Goal: Task Accomplishment & Management: Use online tool/utility

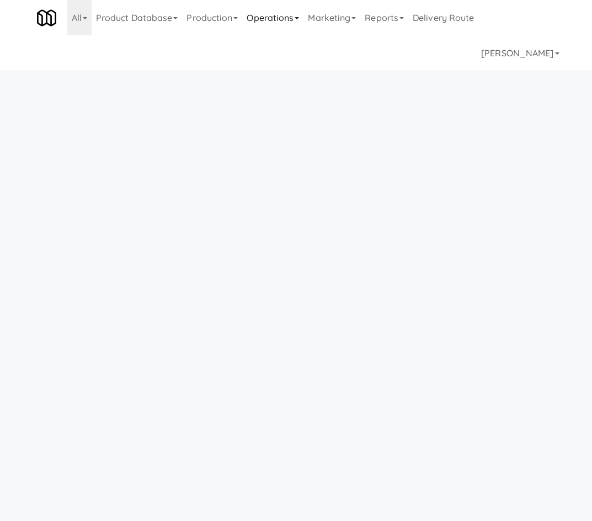
click at [259, 30] on link "Operations" at bounding box center [272, 17] width 61 height 35
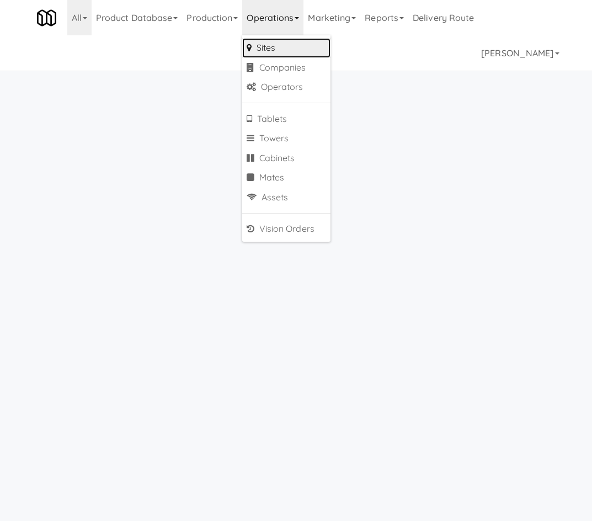
click at [289, 50] on link "Sites" at bounding box center [286, 48] width 88 height 20
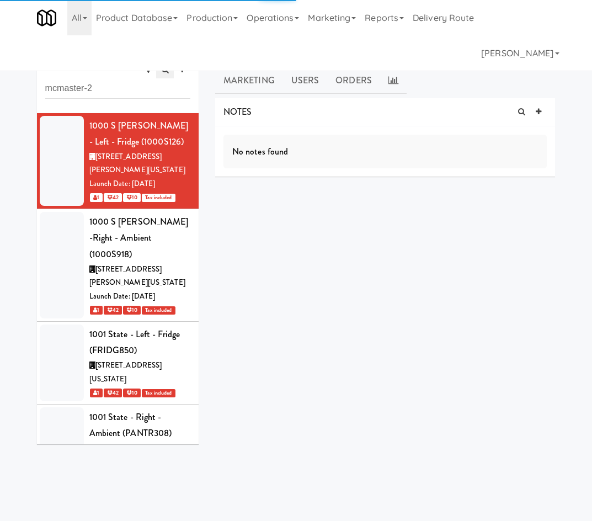
type input "mcmaster-2"
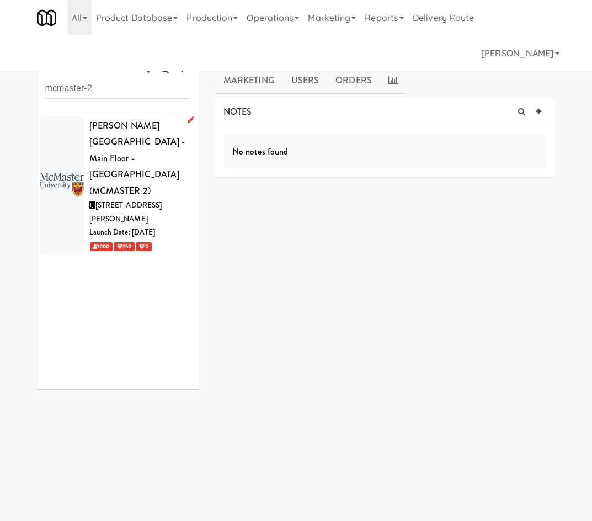
click at [122, 164] on div "[PERSON_NAME][GEOGRAPHIC_DATA] - Main Floor - [GEOGRAPHIC_DATA] (MCMASTER-2)" at bounding box center [139, 159] width 101 height 82
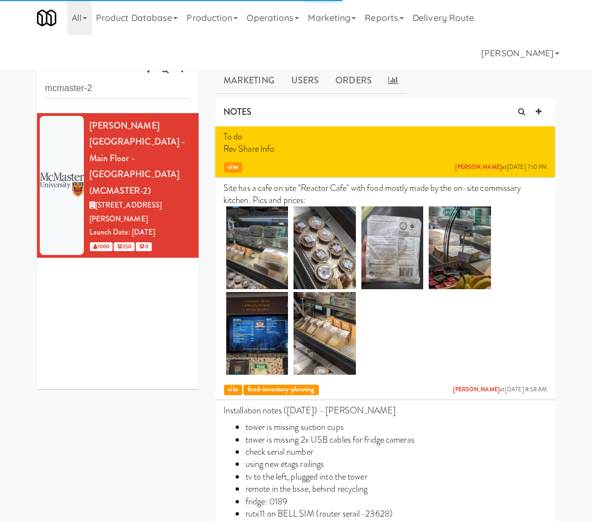
click at [394, 57] on link "Assets" at bounding box center [394, 54] width 47 height 28
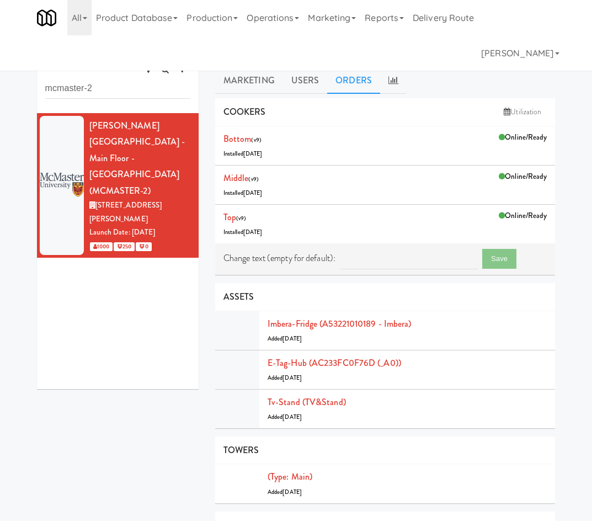
click at [358, 80] on link "Orders" at bounding box center [353, 81] width 53 height 28
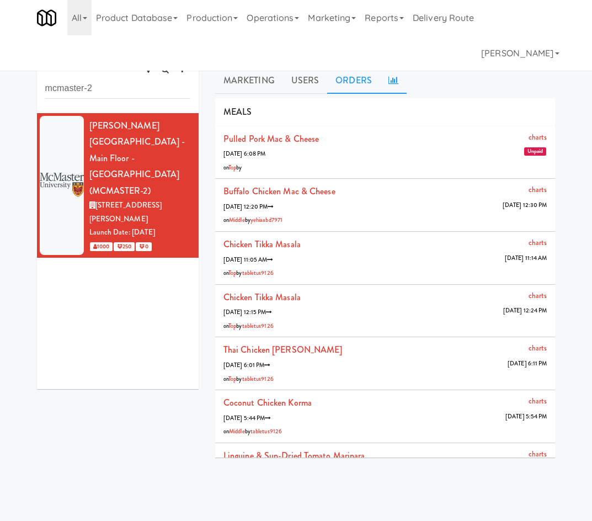
click at [389, 80] on icon at bounding box center [393, 80] width 10 height 9
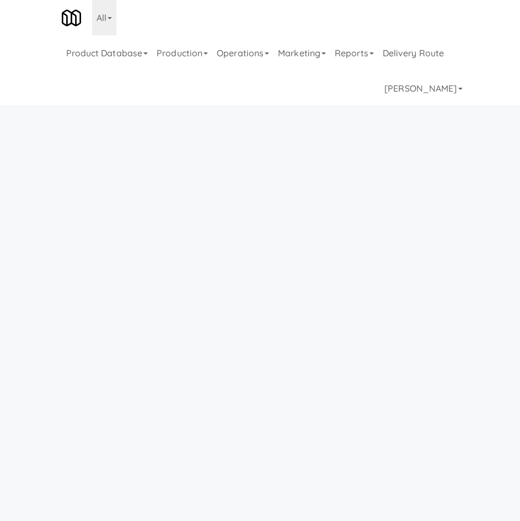
drag, startPoint x: 273, startPoint y: 46, endPoint x: 289, endPoint y: 124, distance: 79.3
click at [273, 46] on link "Operations" at bounding box center [242, 52] width 61 height 35
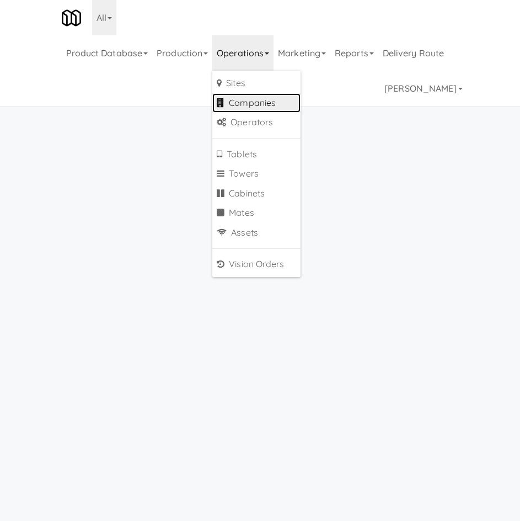
click at [279, 101] on link "Companies" at bounding box center [256, 103] width 88 height 20
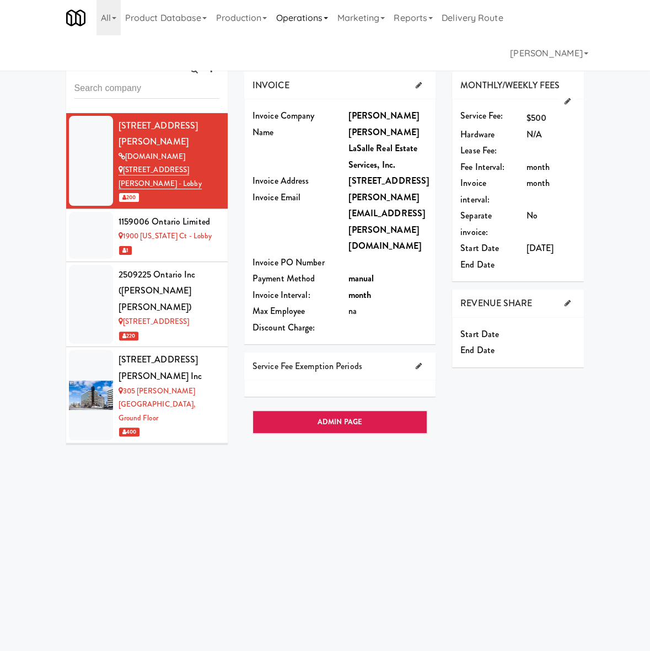
click at [320, 14] on link "Operations" at bounding box center [301, 17] width 61 height 35
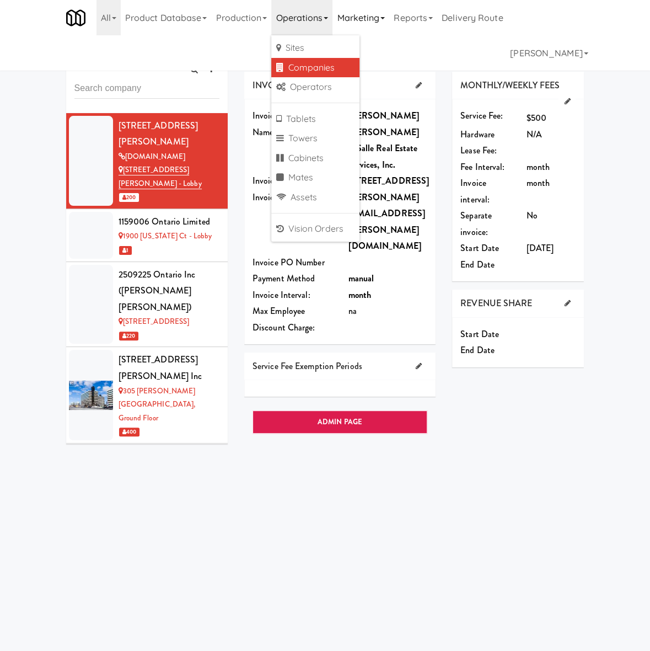
click at [368, 22] on link "Marketing" at bounding box center [361, 17] width 57 height 35
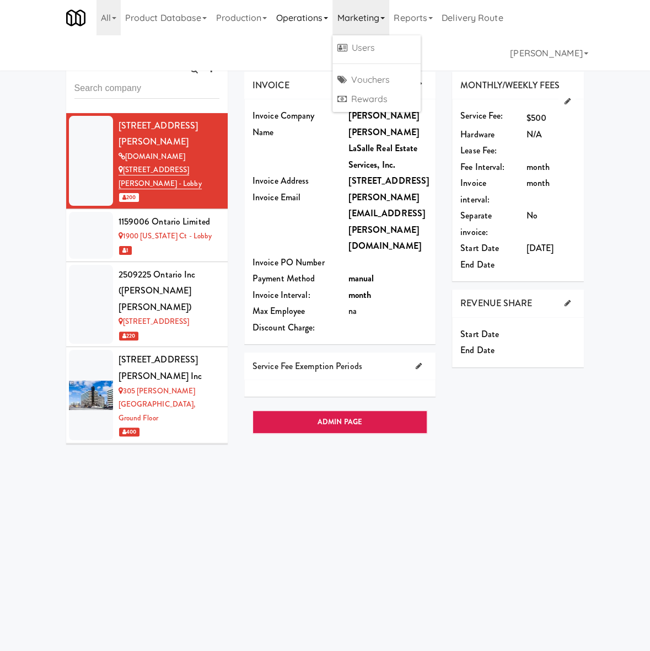
click at [321, 22] on link "Operations" at bounding box center [301, 17] width 61 height 35
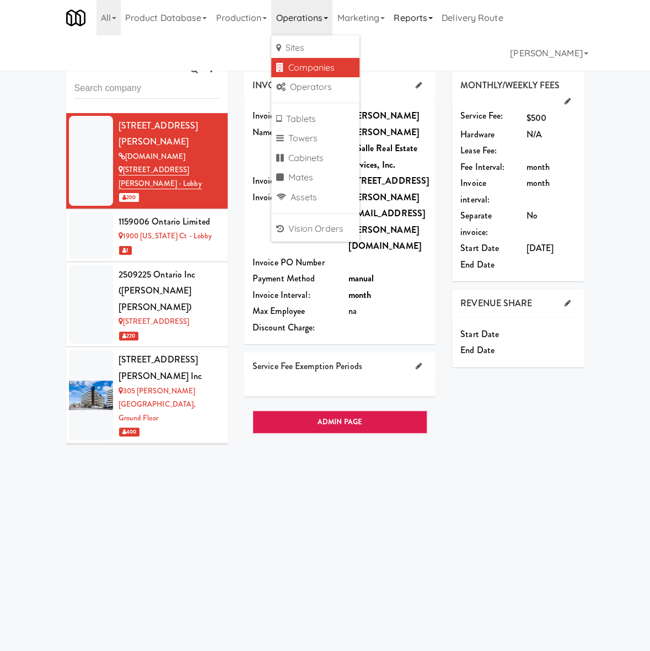
click at [419, 20] on link "Reports" at bounding box center [413, 17] width 48 height 35
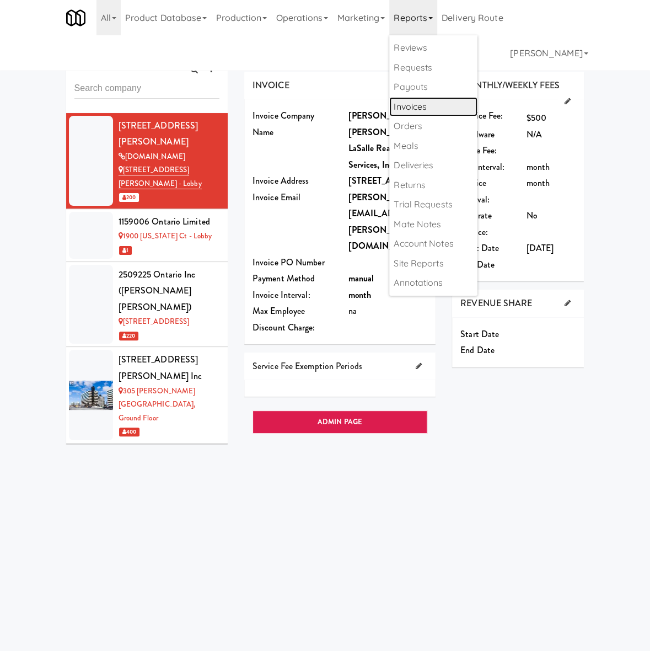
click at [434, 112] on link "Invoices" at bounding box center [433, 107] width 88 height 20
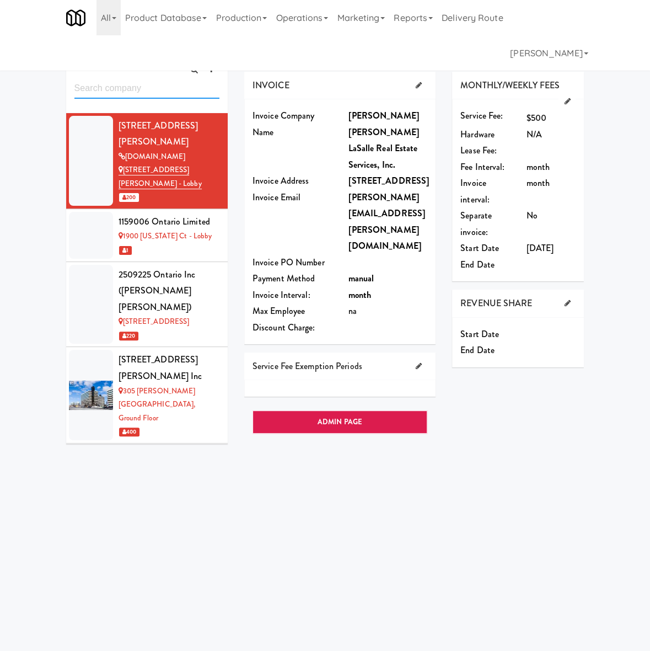
click at [135, 87] on input "text" at bounding box center [146, 88] width 145 height 20
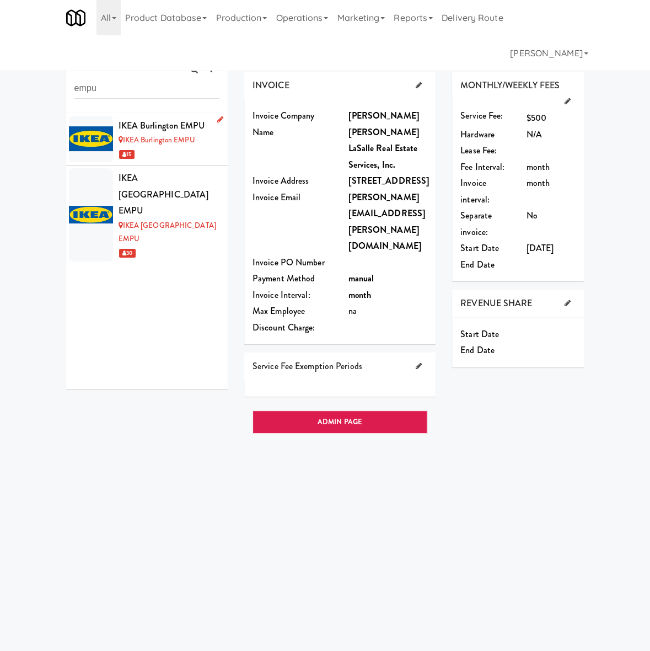
click at [161, 159] on div "15" at bounding box center [169, 154] width 101 height 14
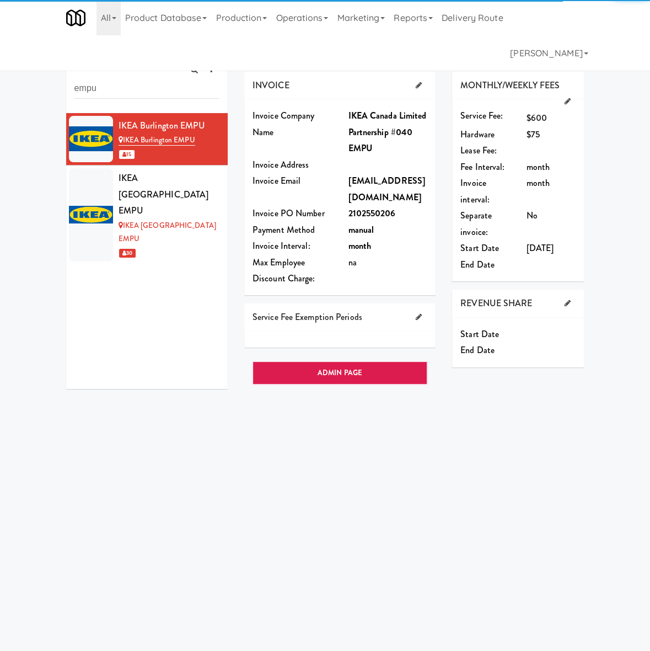
drag, startPoint x: 311, startPoint y: 51, endPoint x: 302, endPoint y: 73, distance: 23.8
click at [304, 67] on div "Fees Invoices Marketing Sites Users INVOICE Invoice Company Name IKEA Canada Li…" at bounding box center [414, 263] width 340 height 446
drag, startPoint x: 150, startPoint y: 443, endPoint x: 293, endPoint y: 79, distance: 391.5
click at [155, 431] on div "COMPANIES all active empu IKEA Burlington EMPU IKEA Burlington EMPU 15 IKEA Nor…" at bounding box center [325, 263] width 535 height 446
click at [294, 50] on link "Invoices" at bounding box center [310, 54] width 58 height 28
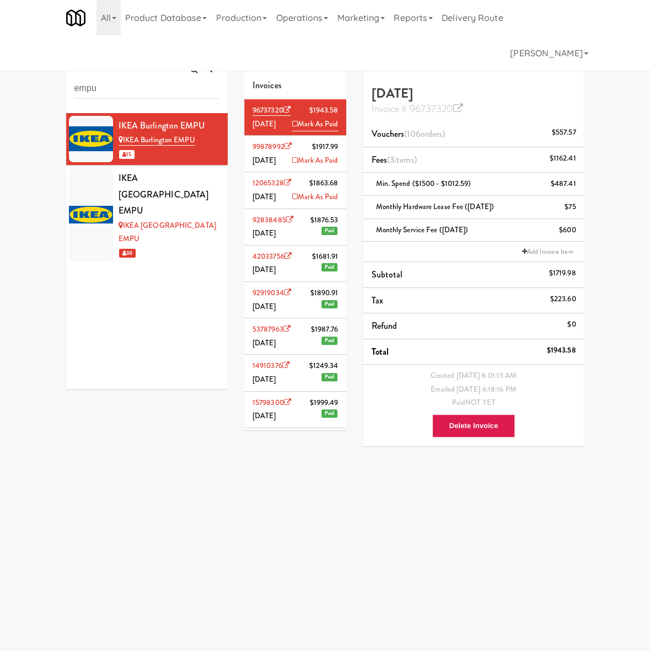
click at [309, 38] on div "COMPANIES all active empu IKEA Burlington EMPU IKEA Burlington EMPU 15 IKEA Nor…" at bounding box center [325, 260] width 650 height 450
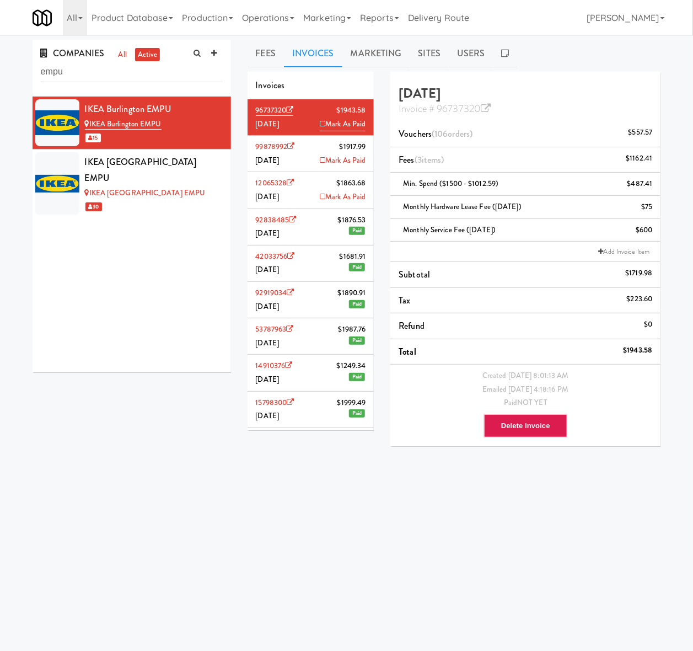
click at [320, 196] on icon at bounding box center [323, 196] width 6 height 7
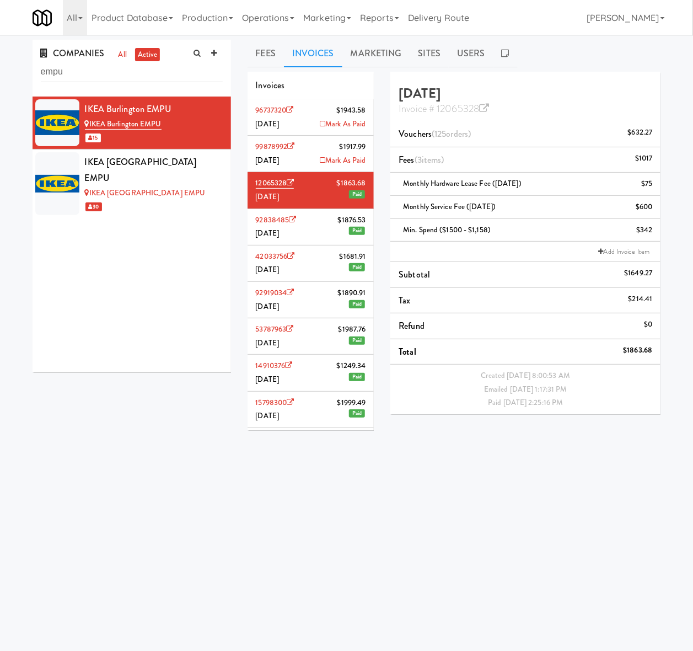
click at [370, 483] on div "INVOICE Invoice Company Name IKEA Canada Limited Partnership #040 EMPU Invoice …" at bounding box center [455, 279] width 414 height 414
click at [134, 71] on input "empu" at bounding box center [132, 72] width 182 height 20
type input "oma"
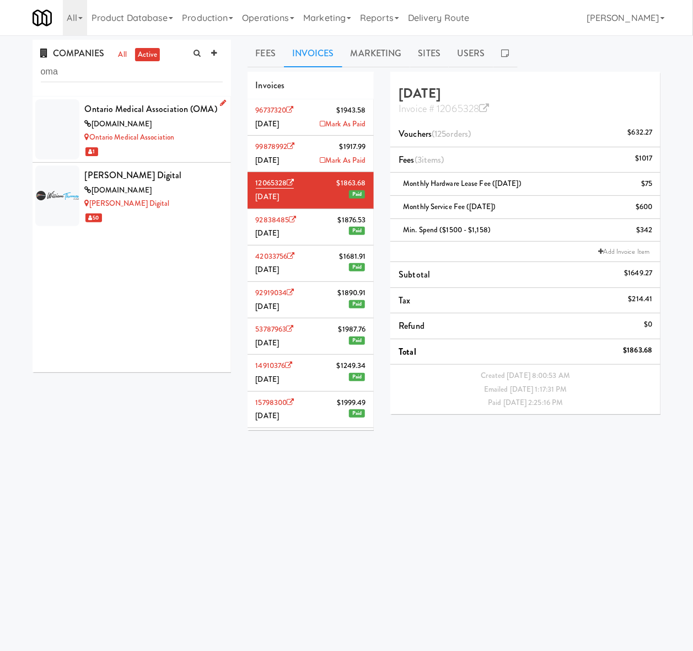
click at [151, 118] on div "Ontario Medical Association (OMA)" at bounding box center [154, 109] width 138 height 17
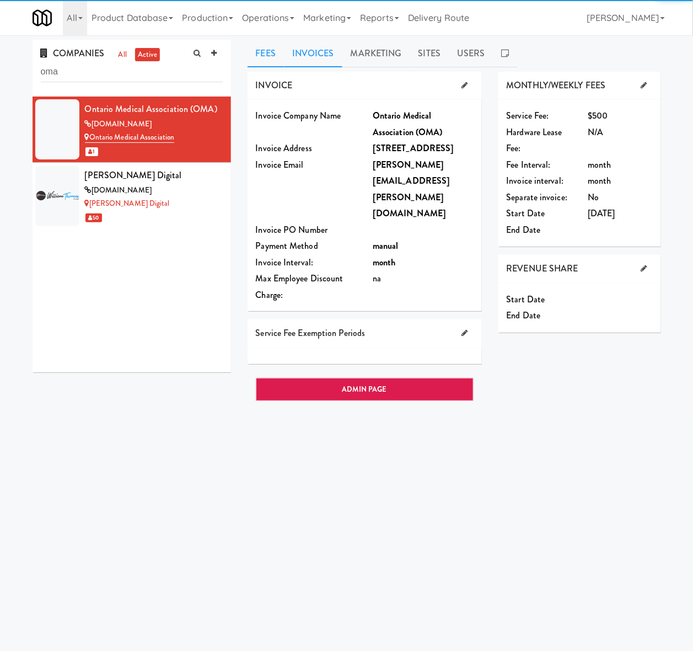
click at [311, 57] on link "Invoices" at bounding box center [313, 54] width 58 height 28
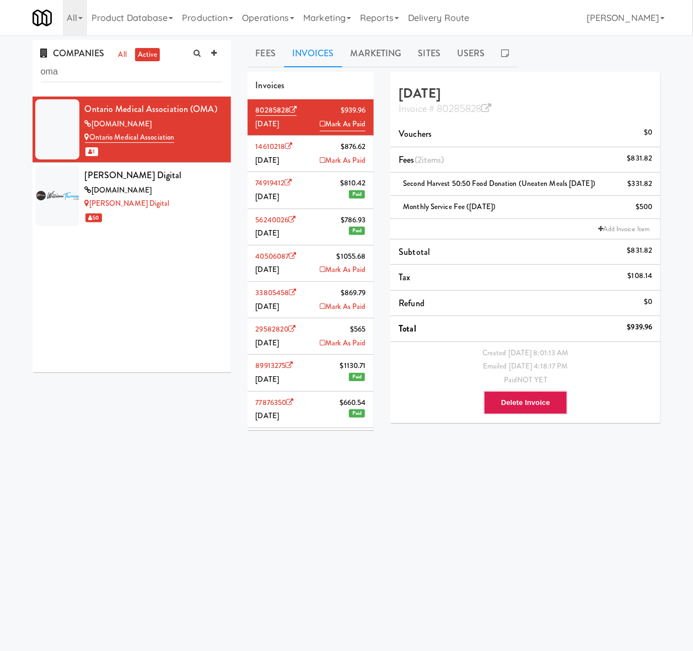
click at [449, 484] on div "INVOICE Invoice Company Name Ontario Medical Association (OMA) Invoice Address …" at bounding box center [455, 279] width 414 height 414
drag, startPoint x: 314, startPoint y: 269, endPoint x: 414, endPoint y: 81, distance: 213.2
click at [320, 269] on icon at bounding box center [323, 269] width 6 height 7
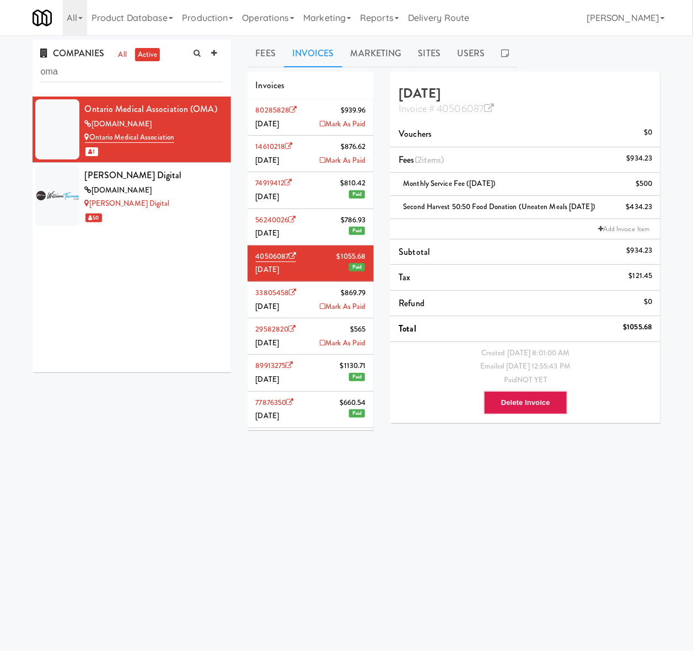
click at [241, 501] on body "Okay Okay Select date: previous 2025-Aug next Su Mo Tu We Th Fr Sa 27 28 29 30 …" at bounding box center [346, 360] width 693 height 651
click at [320, 303] on icon at bounding box center [323, 306] width 6 height 7
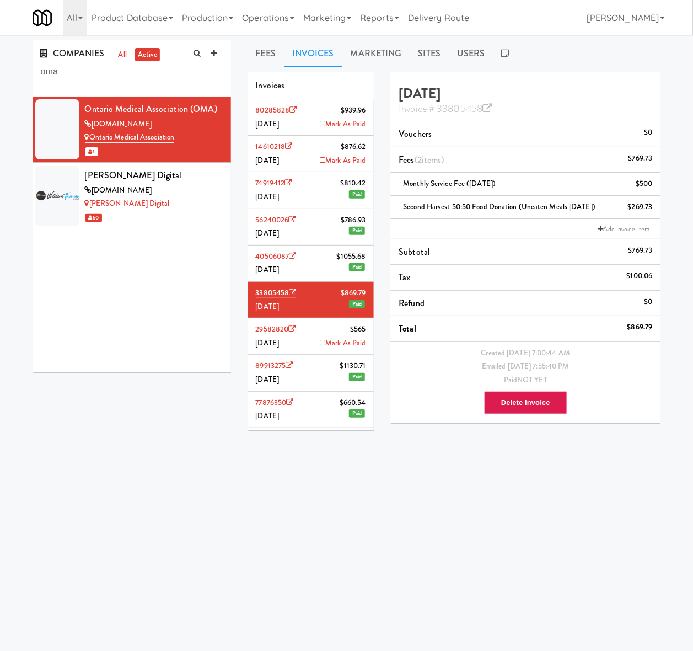
click at [198, 501] on body "Okay Okay Select date: previous 2025-Aug next Su Mo Tu We Th Fr Sa 27 28 29 30 …" at bounding box center [346, 360] width 693 height 651
drag, startPoint x: 314, startPoint y: 340, endPoint x: 407, endPoint y: 76, distance: 279.9
click at [320, 341] on icon at bounding box center [323, 342] width 6 height 7
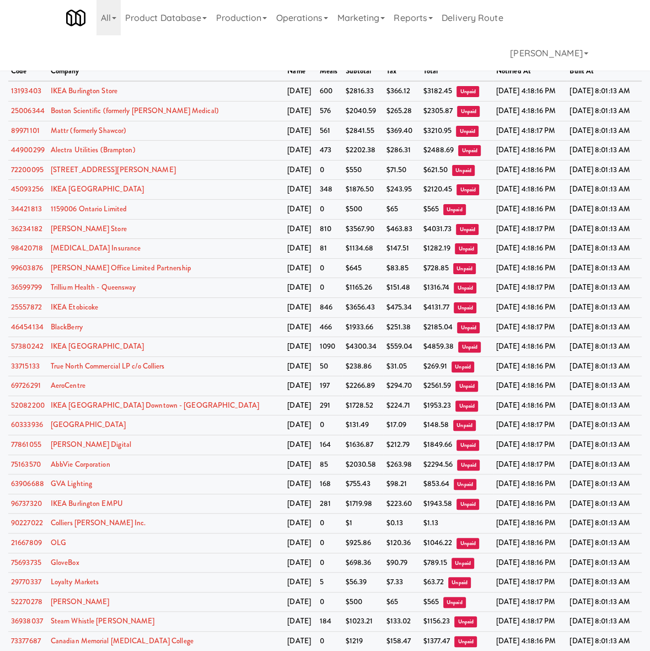
click at [343, 62] on th "subtotal" at bounding box center [363, 72] width 41 height 20
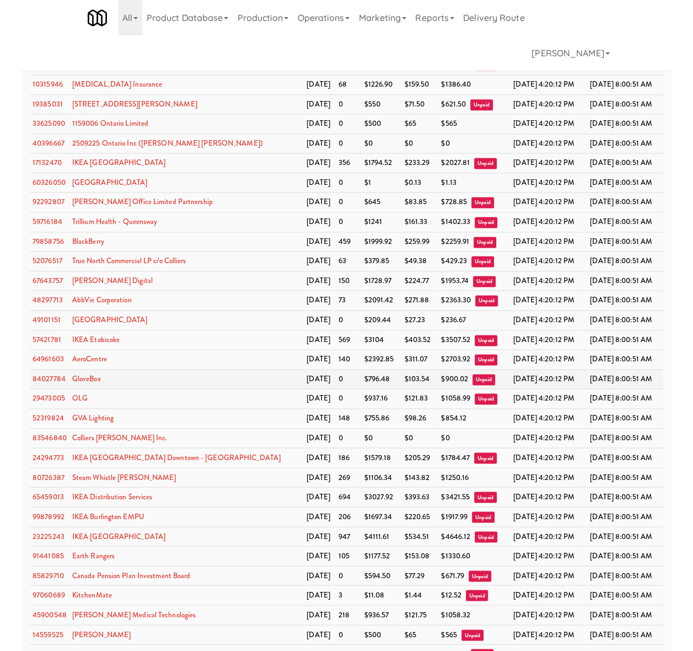
scroll to position [1845, 0]
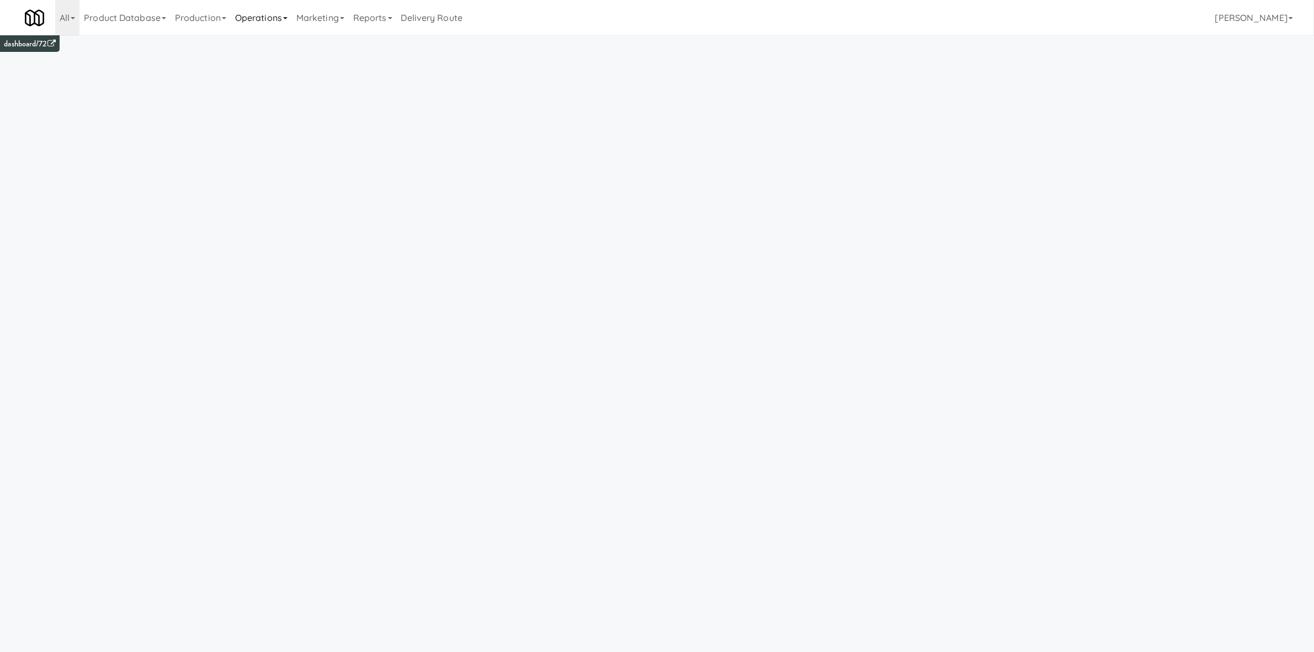
click at [263, 32] on link "Operations" at bounding box center [261, 17] width 61 height 35
click at [296, 47] on link "Sites" at bounding box center [275, 48] width 88 height 20
type input "empu"
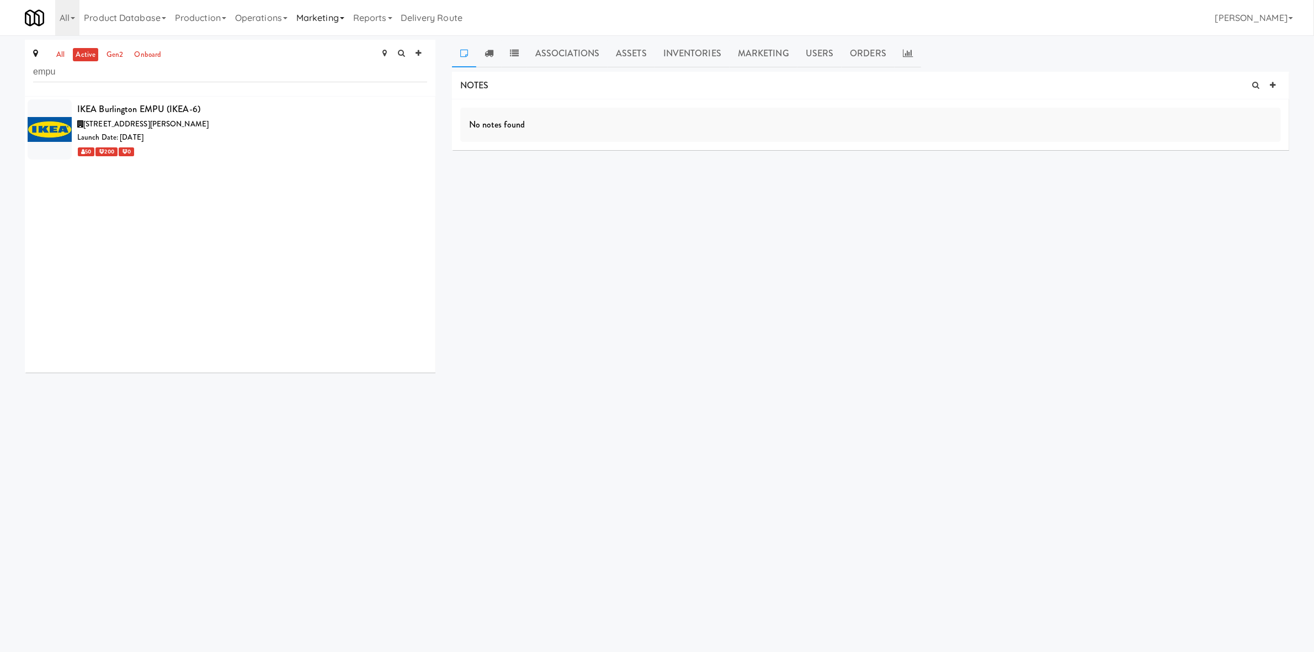
click at [321, 17] on link "Marketing" at bounding box center [320, 17] width 57 height 35
click at [383, 17] on link "Reports" at bounding box center [373, 17] width 48 height 35
click at [254, 4] on link "Operations" at bounding box center [261, 17] width 61 height 35
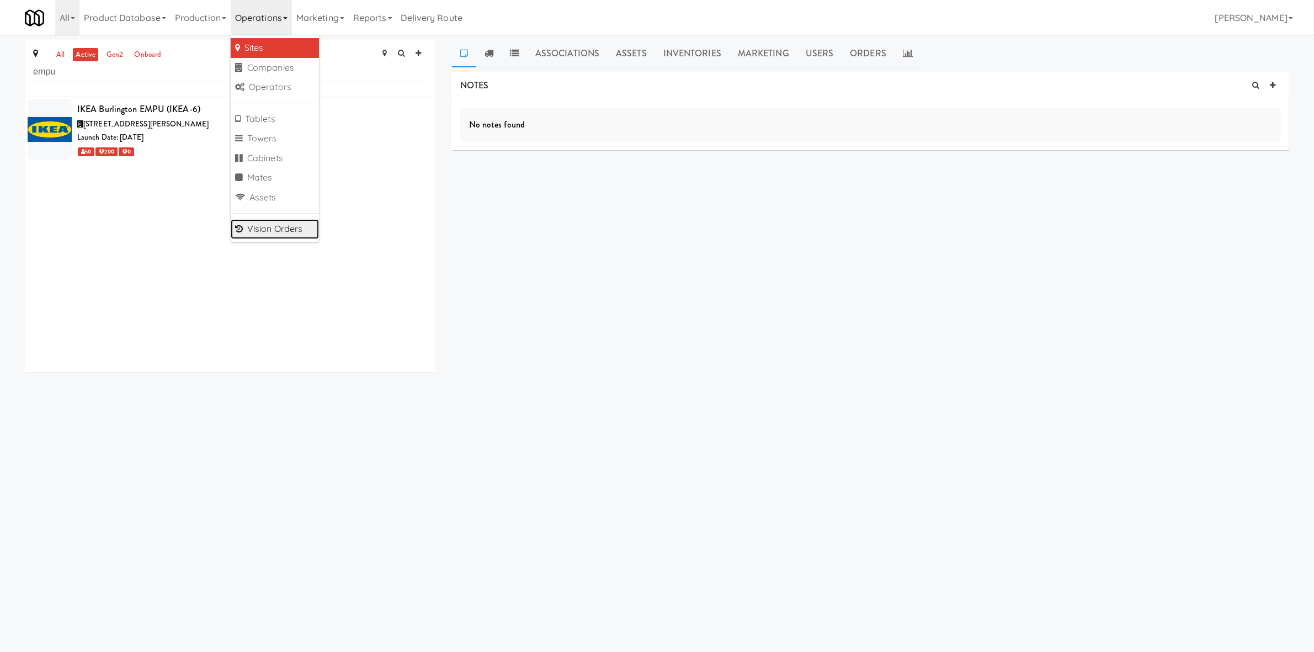
click at [287, 231] on link "Vision Orders" at bounding box center [275, 229] width 88 height 20
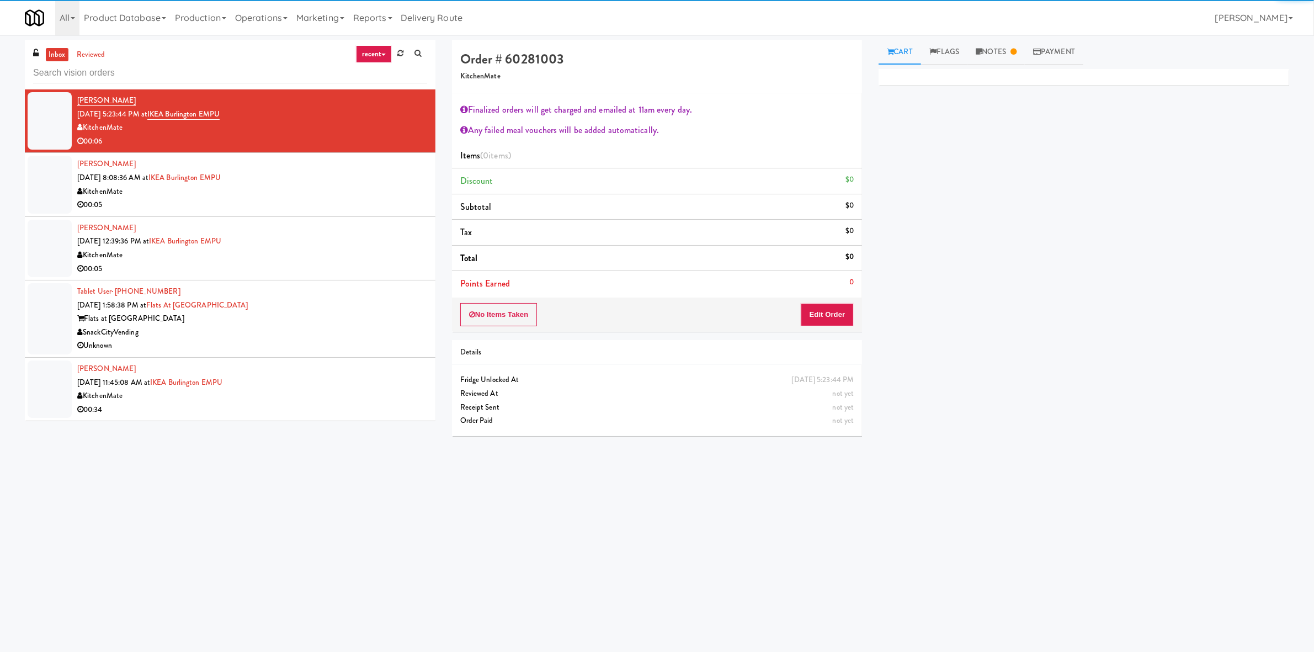
click at [190, 66] on input "text" at bounding box center [230, 73] width 394 height 20
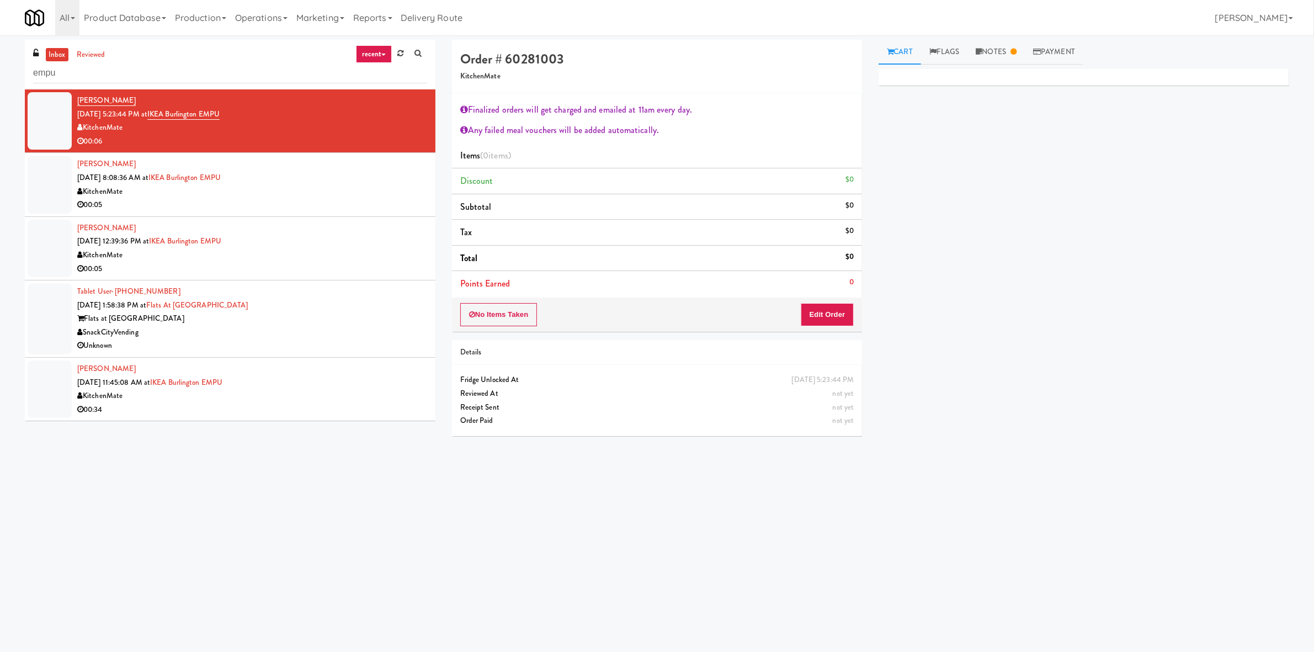
type input "empu"
click at [324, 183] on div "Matt Whalen Aug 8, 2025 8:08:36 AM at IKEA Burlington EMPU KitchenMate 00:05" at bounding box center [252, 184] width 350 height 54
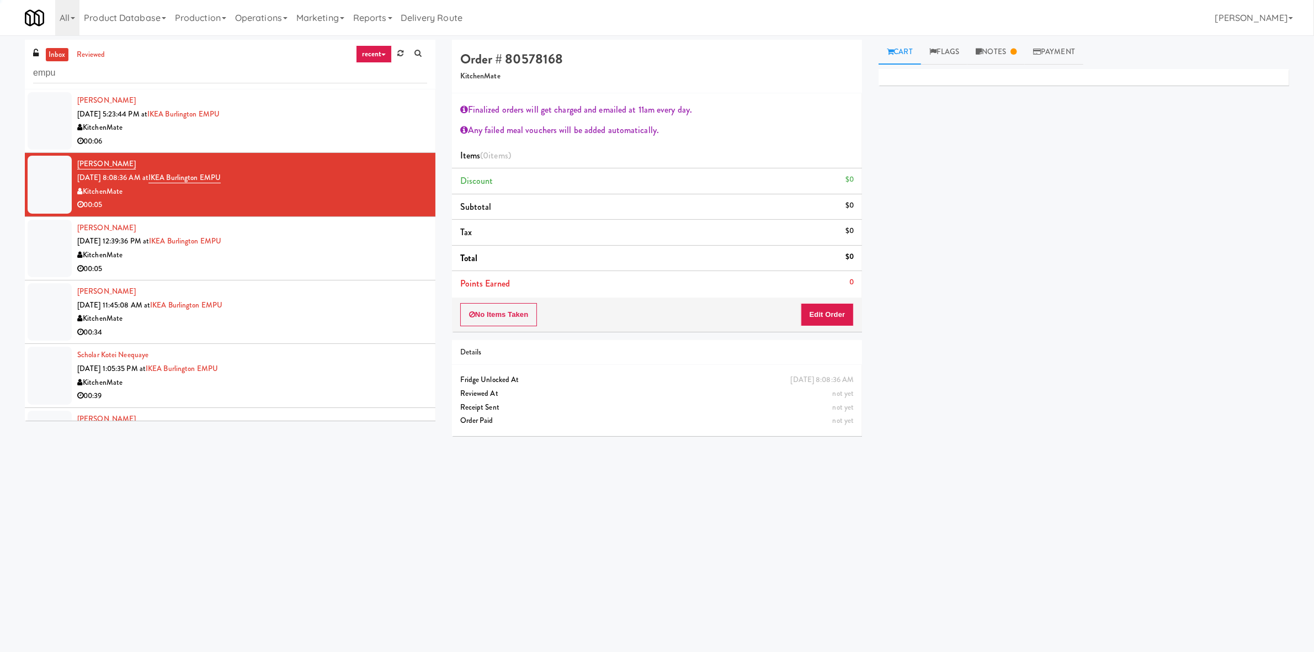
click at [335, 244] on div "Hong-yiu Tong Aug 10, 2025 12:39:36 PM at IKEA Burlington EMPU KitchenMate 00:05" at bounding box center [252, 248] width 350 height 54
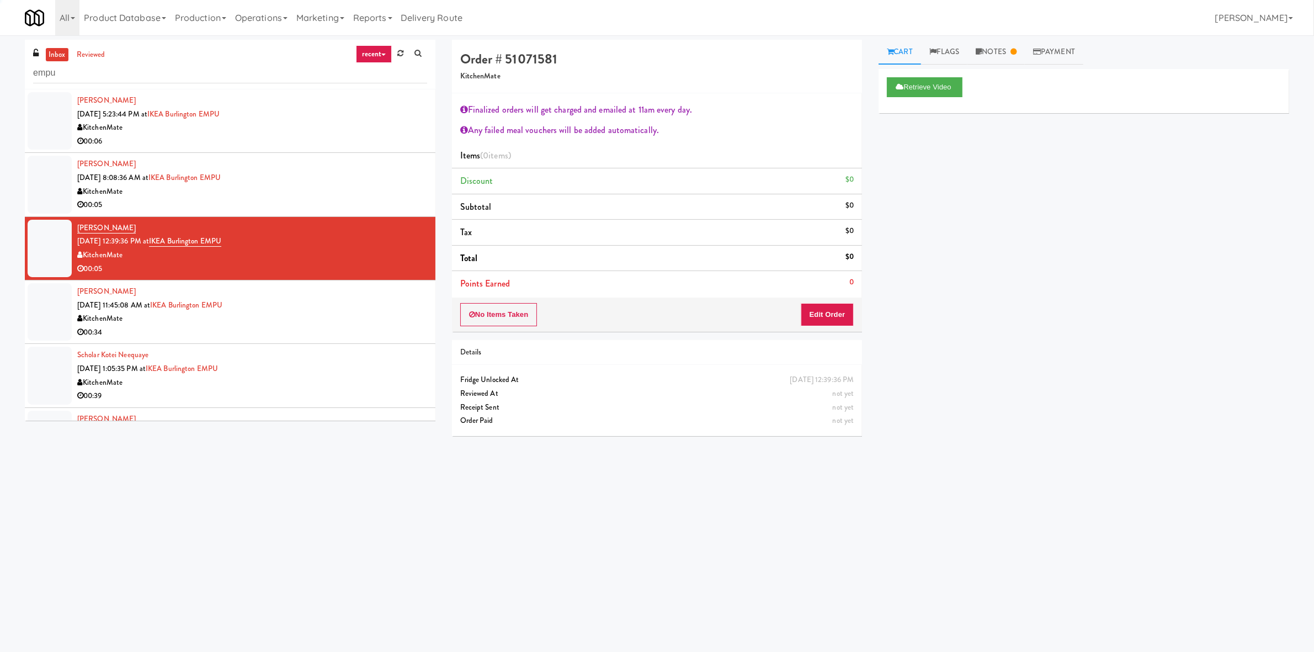
drag, startPoint x: 337, startPoint y: 316, endPoint x: 330, endPoint y: 328, distance: 14.3
click at [337, 316] on div "KitchenMate" at bounding box center [252, 319] width 350 height 14
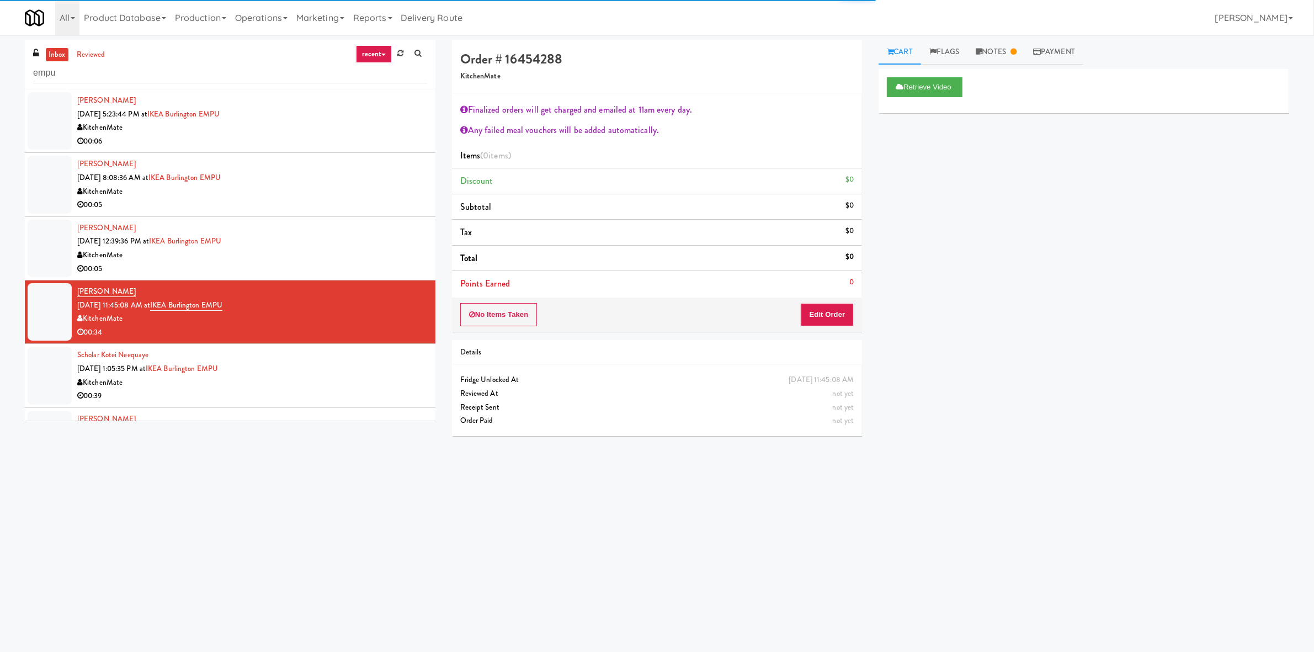
drag, startPoint x: 319, startPoint y: 371, endPoint x: 425, endPoint y: 259, distance: 153.4
click at [320, 371] on div "Scholar Kotei Neequaye Aug 11, 2025 1:05:35 PM at IKEA Burlington EMPU KitchenM…" at bounding box center [252, 375] width 350 height 54
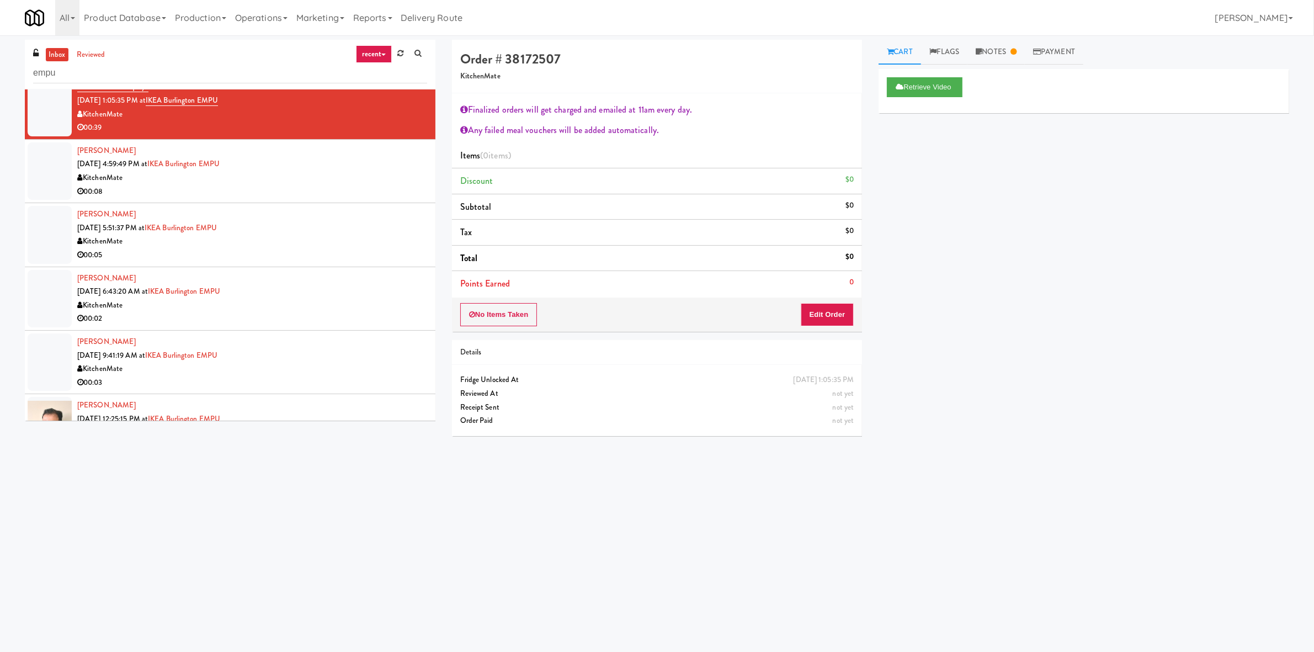
scroll to position [258, 0]
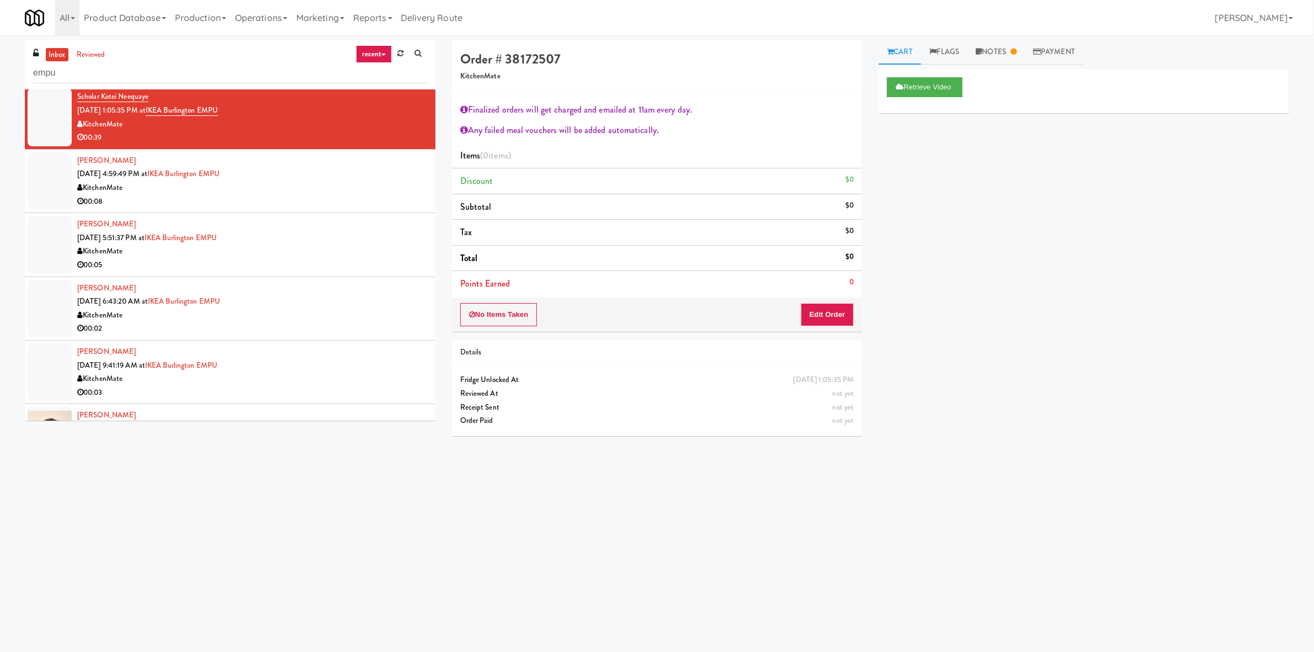
drag, startPoint x: 313, startPoint y: 184, endPoint x: 305, endPoint y: 211, distance: 28.1
click at [311, 190] on div "KitchenMate" at bounding box center [252, 188] width 350 height 14
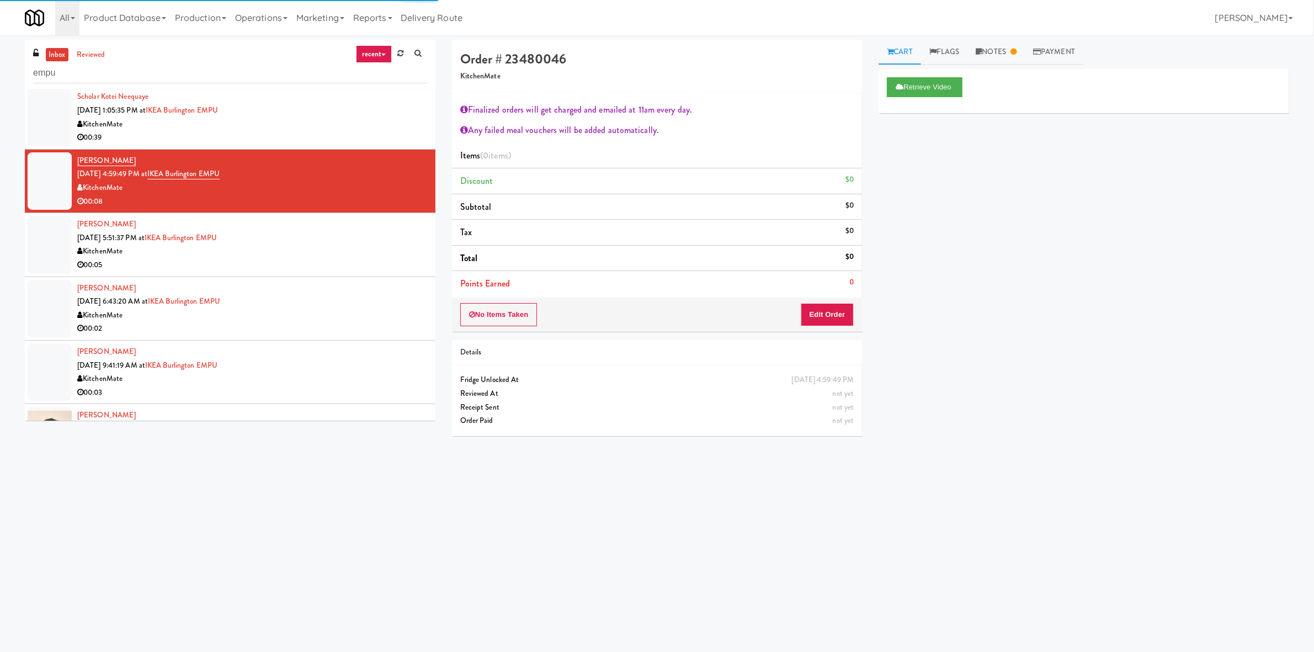
click at [304, 244] on div "KitchenMate" at bounding box center [252, 251] width 350 height 14
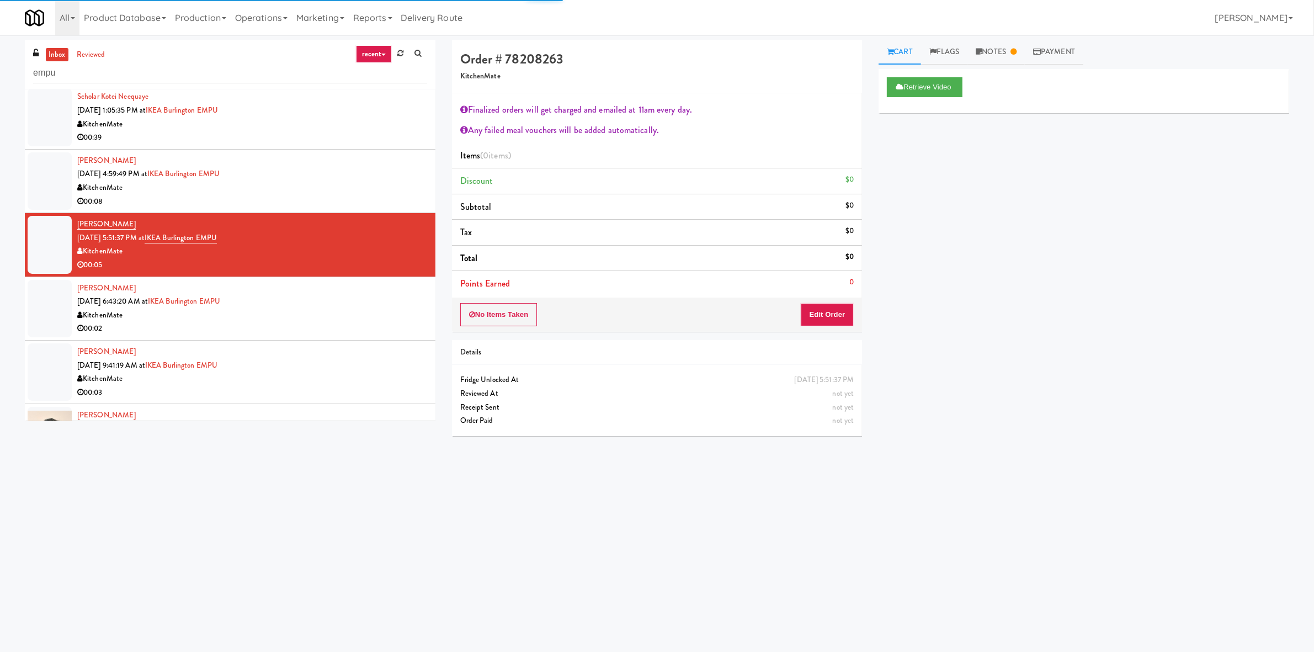
click at [297, 314] on div "KitchenMate" at bounding box center [252, 315] width 350 height 14
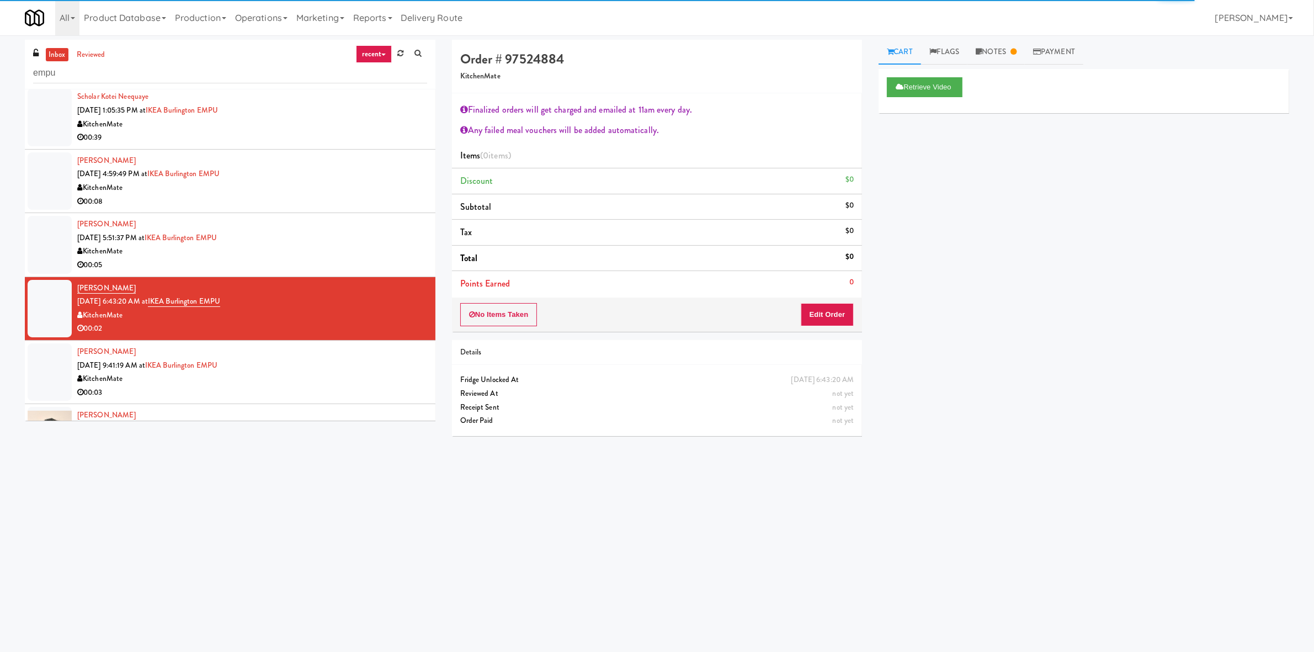
click at [294, 372] on div "KitchenMate" at bounding box center [252, 379] width 350 height 14
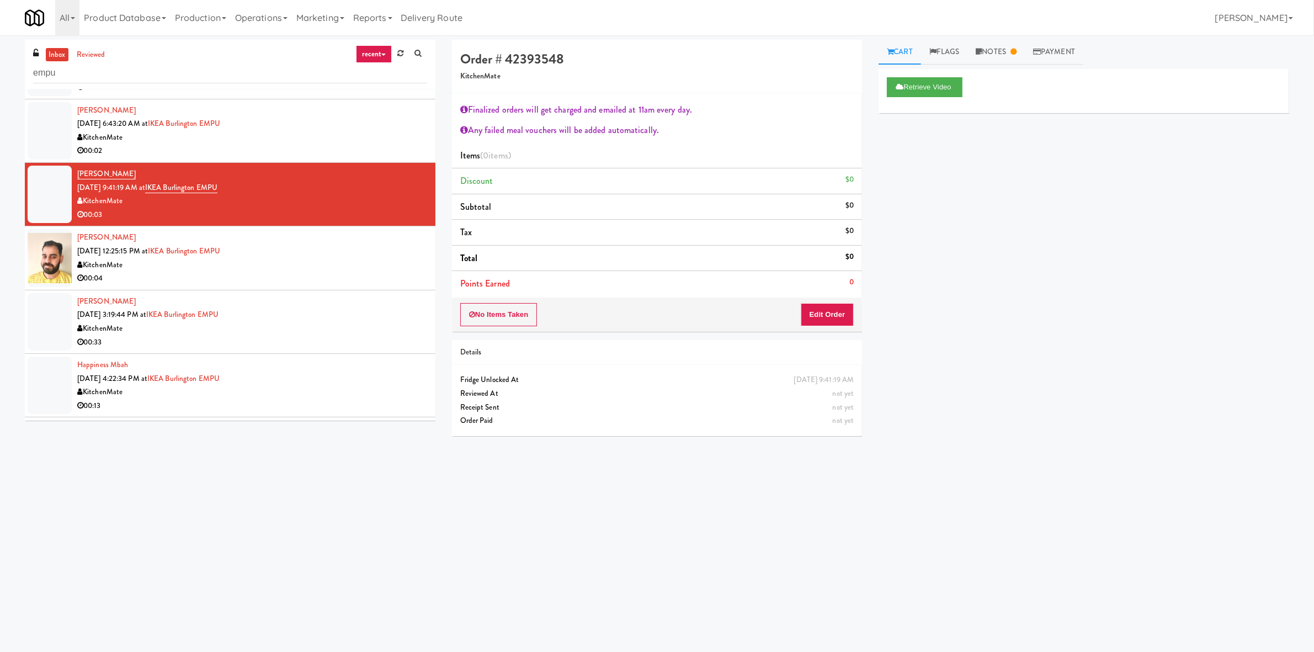
scroll to position [425, 0]
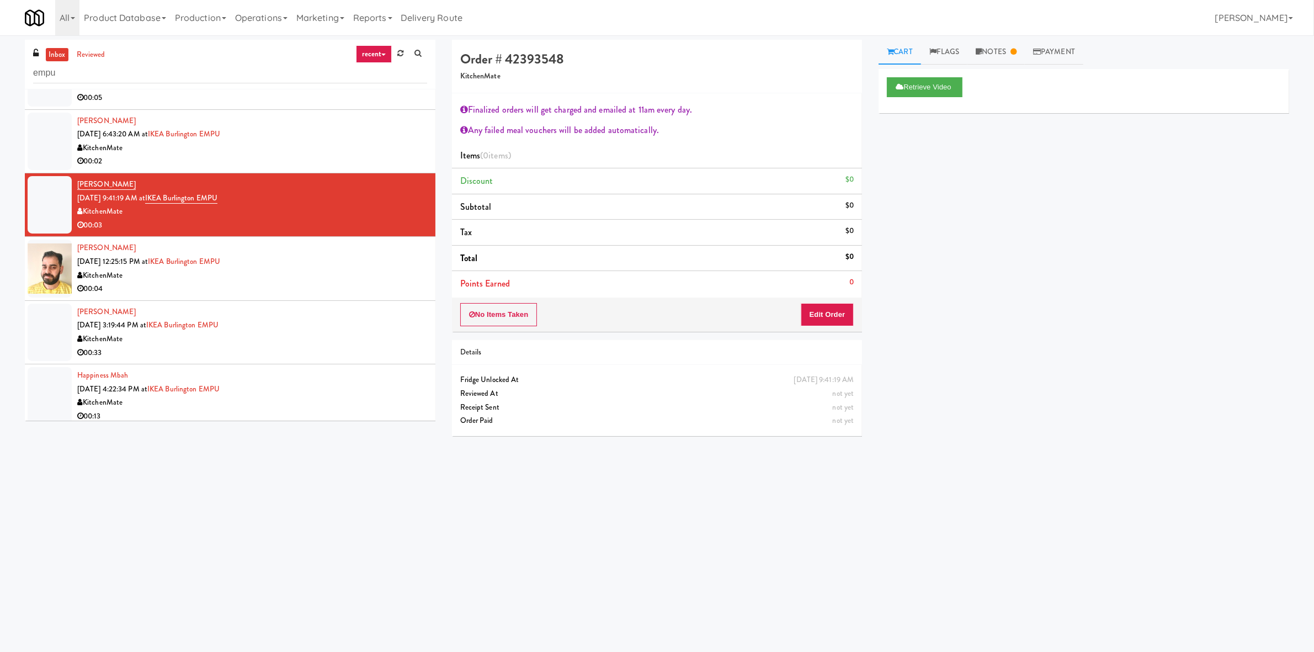
click at [350, 264] on div "Abhishek Sharma Aug 14, 2025 12:25:15 PM at IKEA Burlington EMPU KitchenMate 00…" at bounding box center [252, 268] width 350 height 54
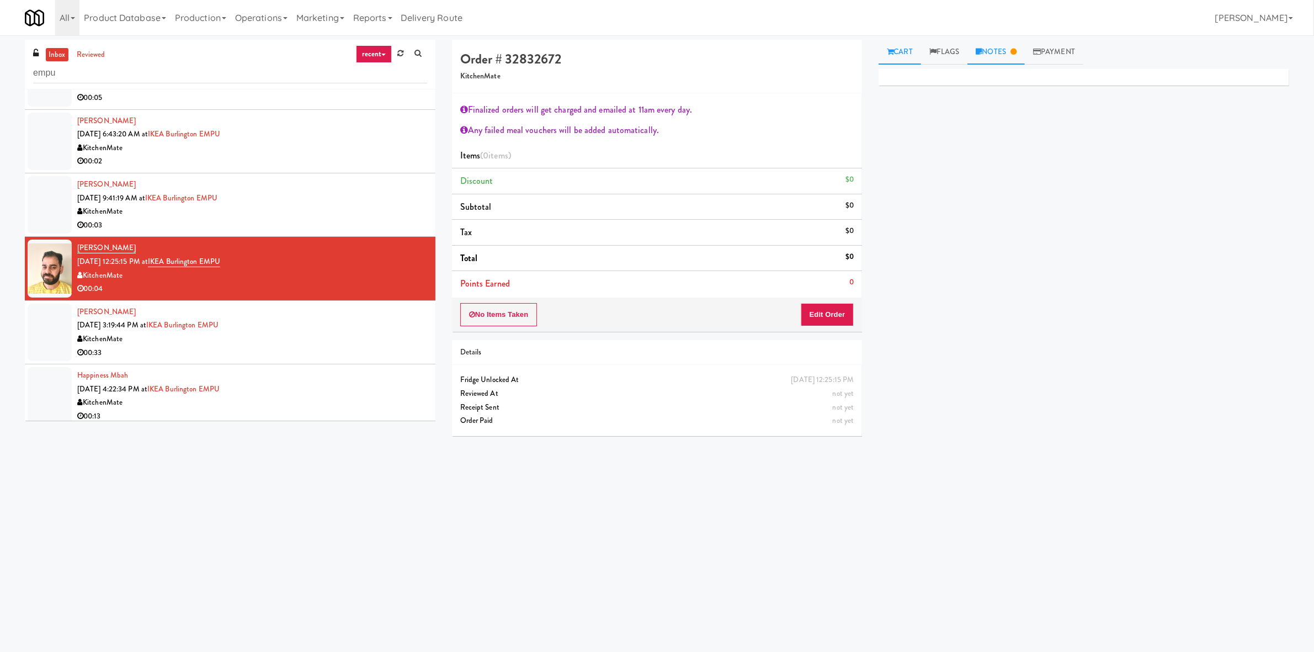
click at [1007, 51] on link "Notes" at bounding box center [995, 52] width 57 height 25
click at [316, 305] on div "Kyle Aurini Aug 14, 2025 3:19:44 PM at IKEA Burlington EMPU KitchenMate 00:33" at bounding box center [252, 332] width 350 height 54
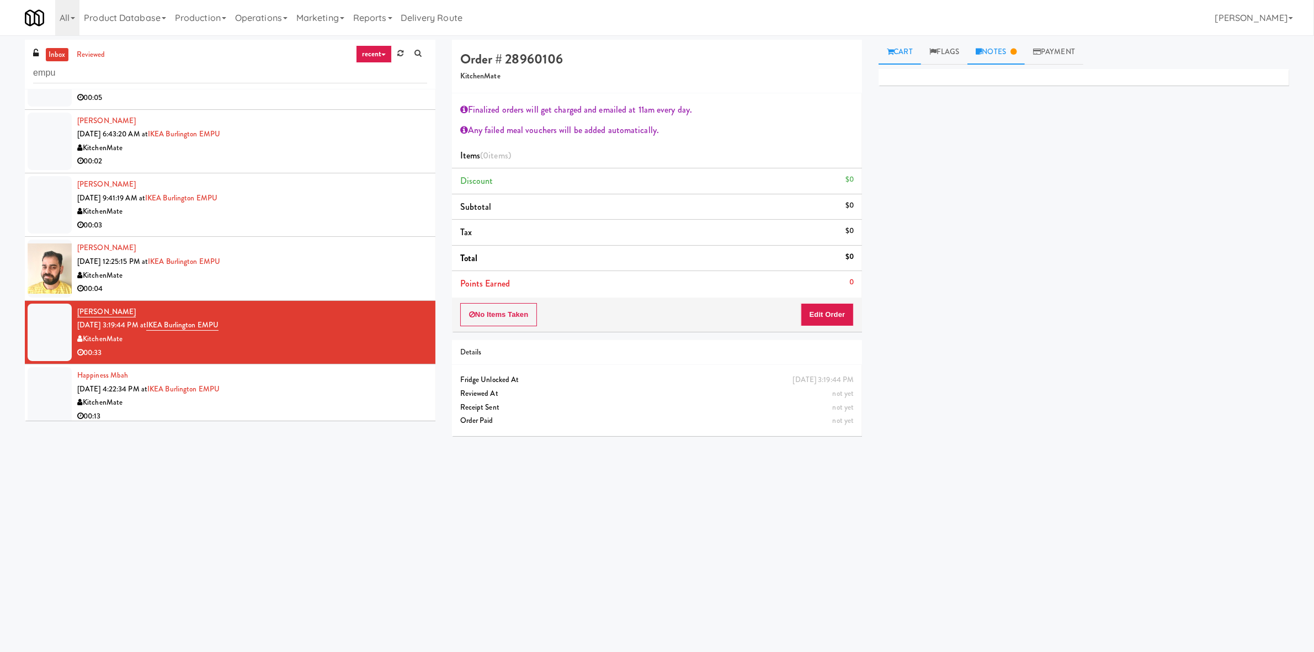
click at [1007, 48] on link "Notes" at bounding box center [995, 52] width 57 height 25
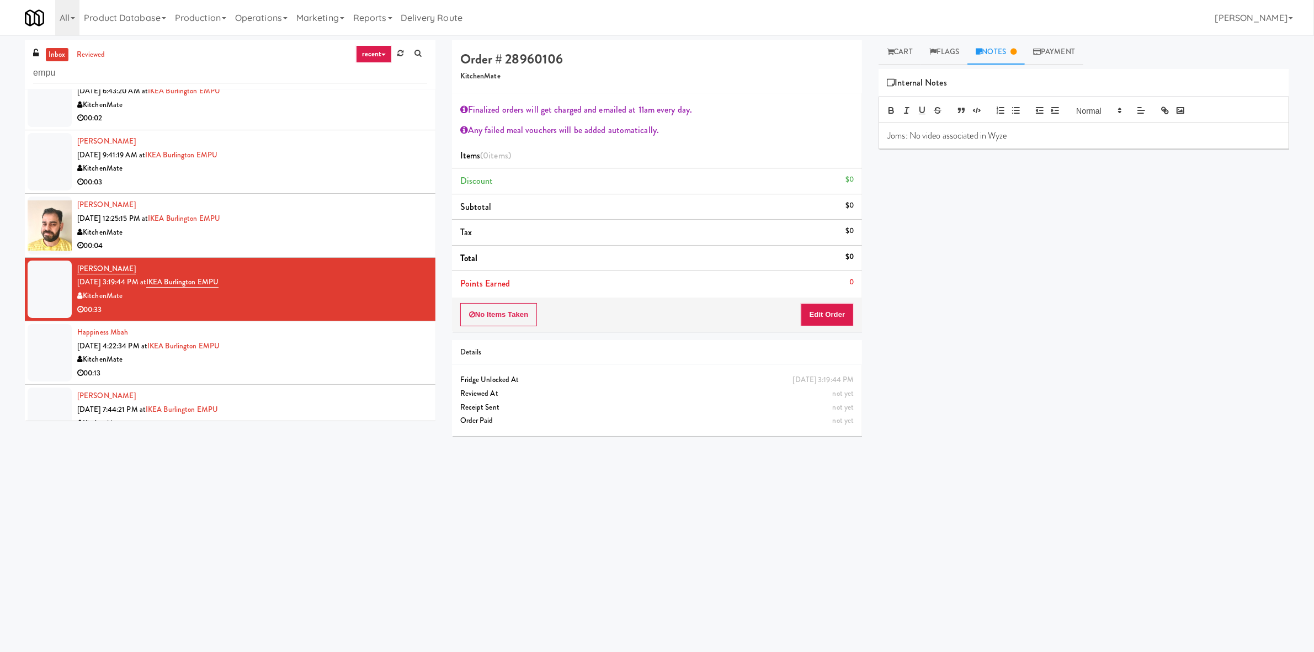
scroll to position [493, 0]
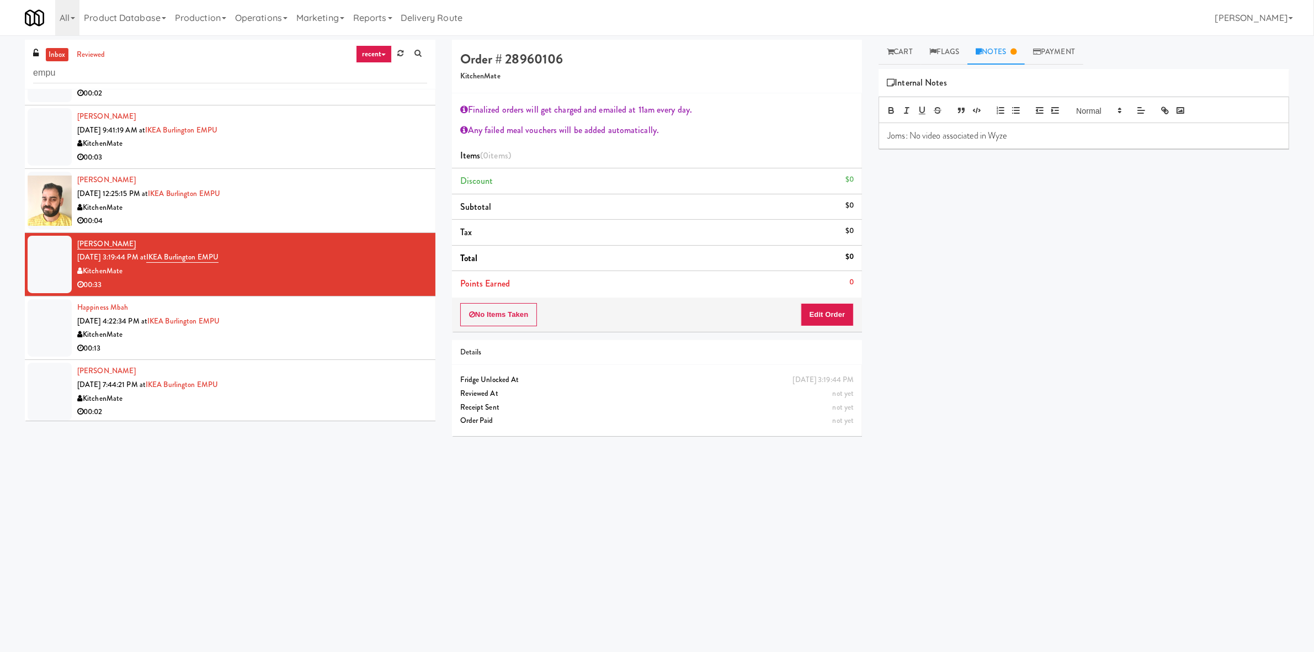
click at [323, 343] on div "00:13" at bounding box center [252, 348] width 350 height 14
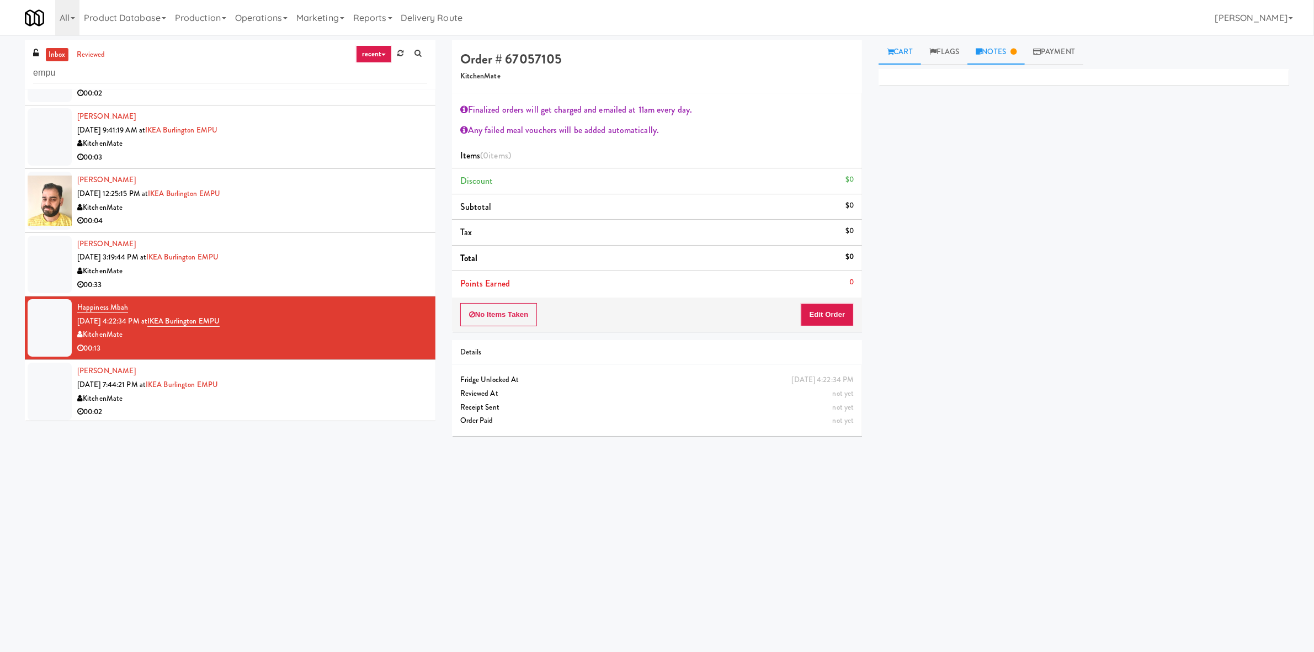
click at [996, 49] on link "Notes" at bounding box center [995, 52] width 57 height 25
click at [286, 394] on div "KitchenMate" at bounding box center [252, 399] width 350 height 14
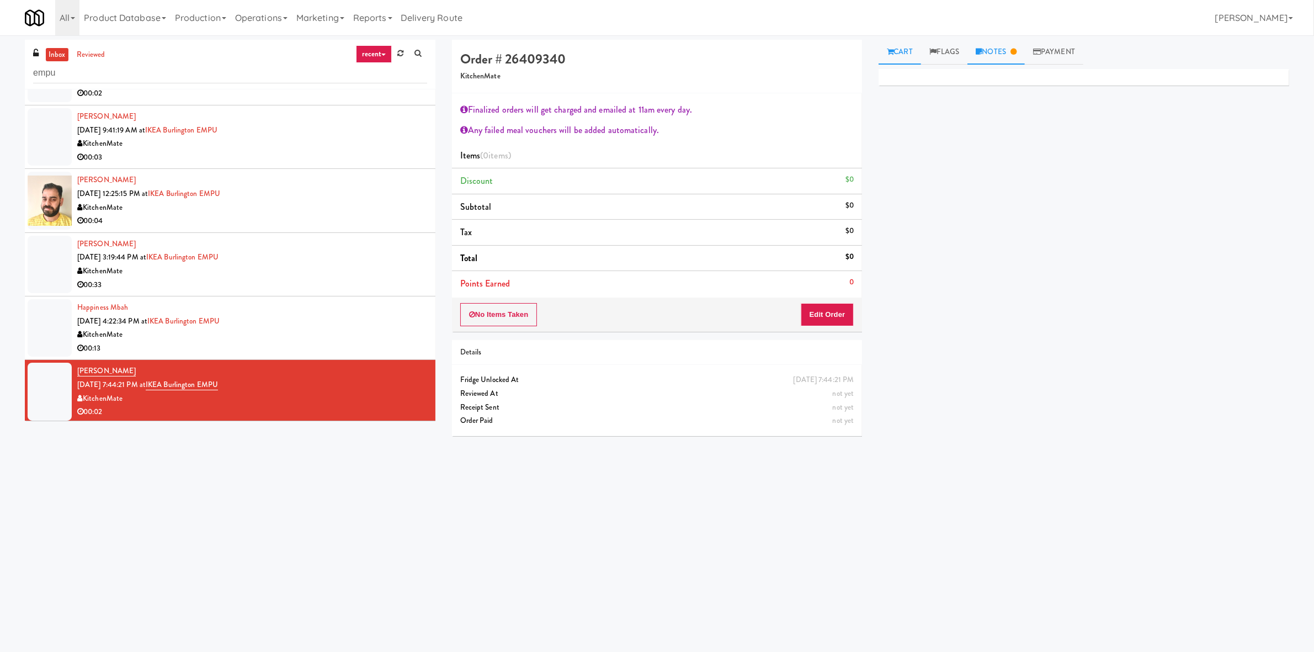
click at [1002, 50] on link "Notes" at bounding box center [995, 52] width 57 height 25
drag, startPoint x: 365, startPoint y: 210, endPoint x: 373, endPoint y: 223, distance: 15.8
click at [365, 210] on div "KitchenMate" at bounding box center [252, 208] width 350 height 14
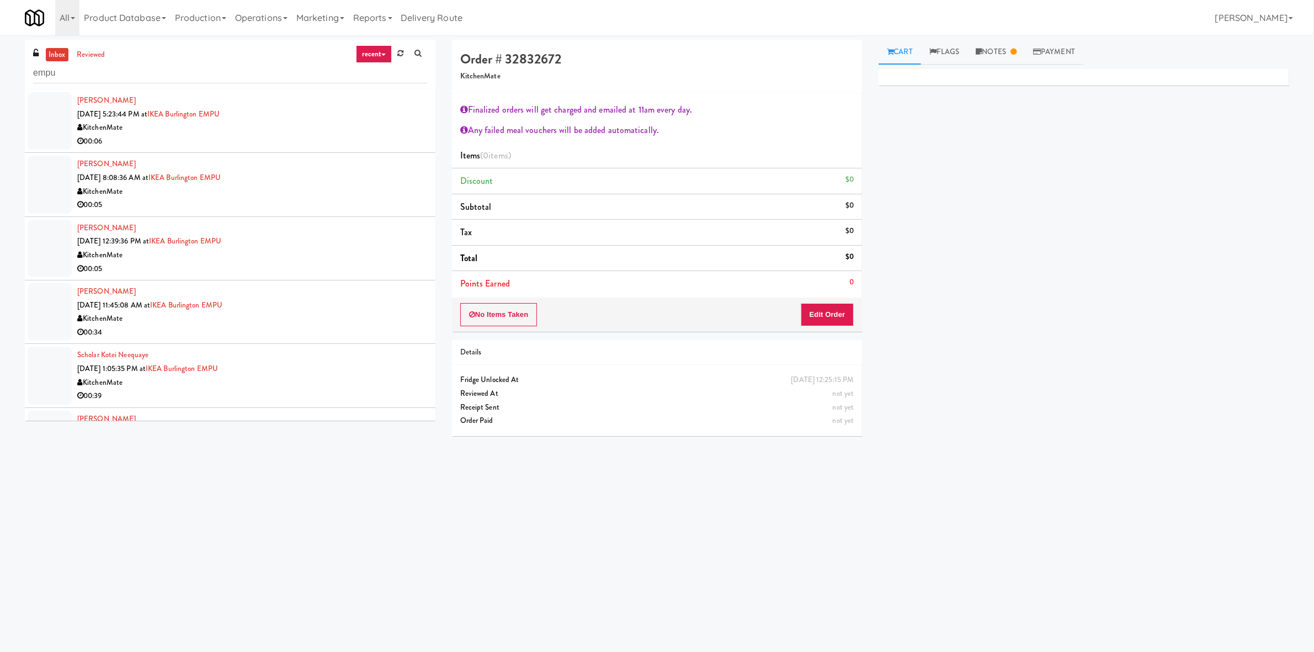
click at [290, 130] on div "KitchenMate" at bounding box center [252, 128] width 350 height 14
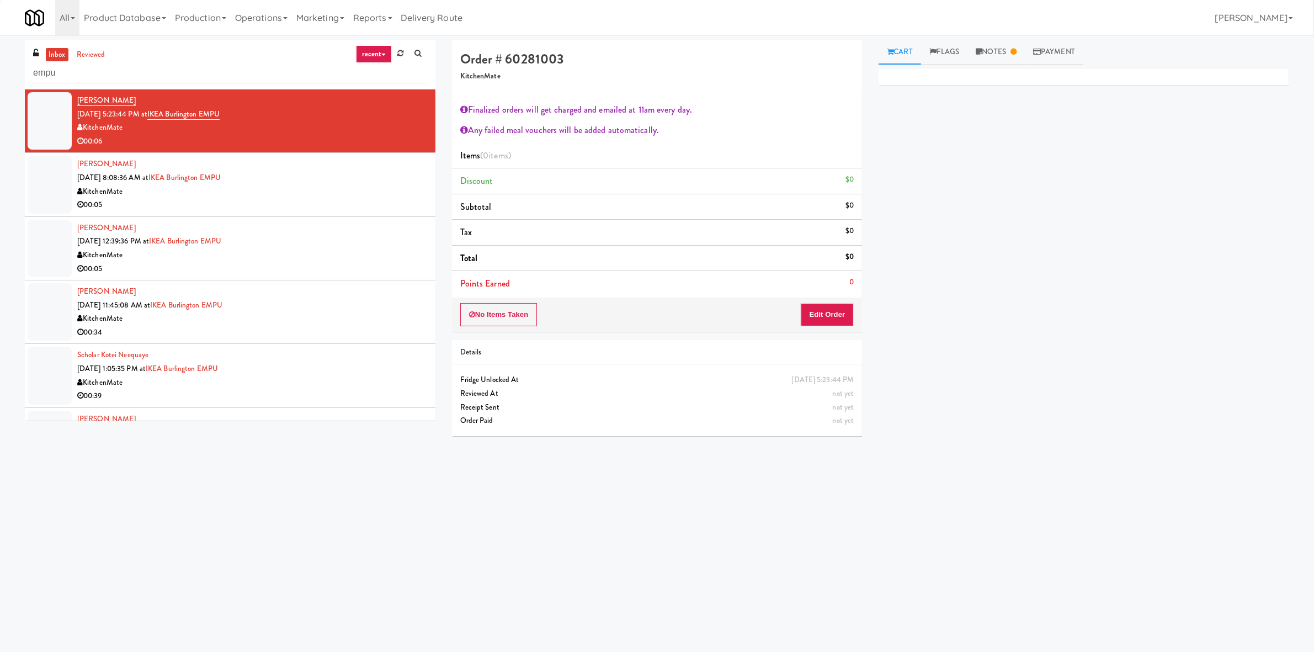
click at [288, 189] on div "KitchenMate" at bounding box center [252, 192] width 350 height 14
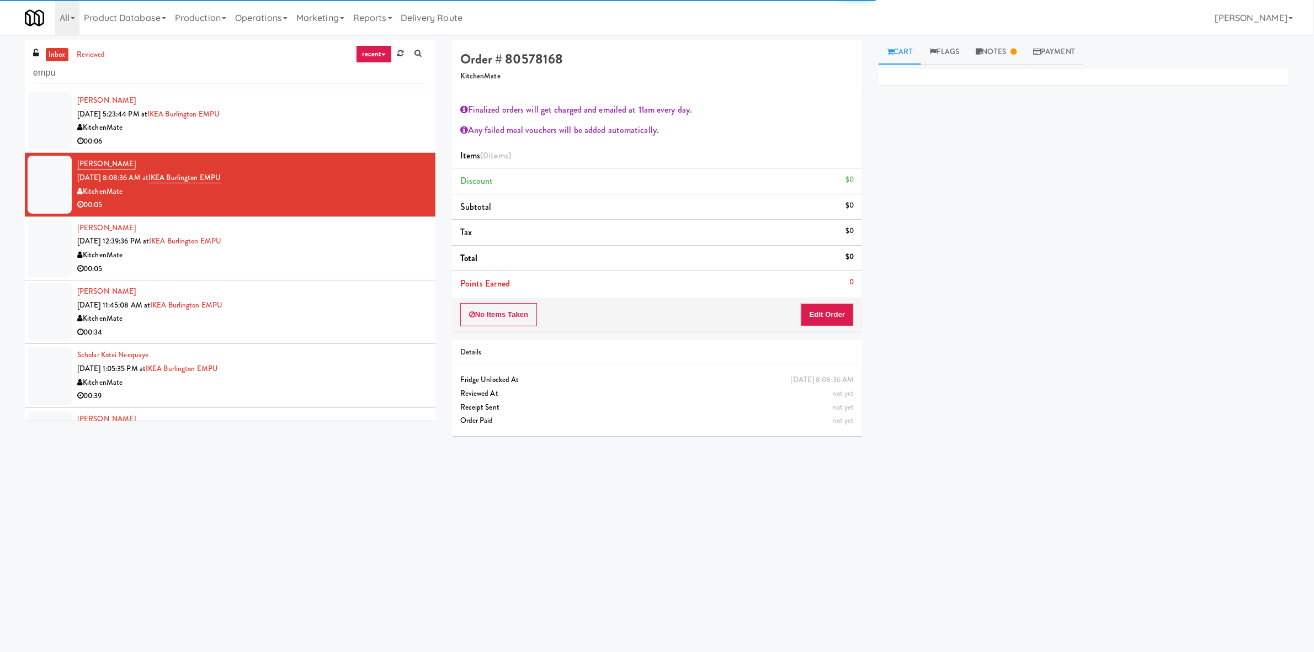
click at [296, 257] on div "KitchenMate" at bounding box center [252, 255] width 350 height 14
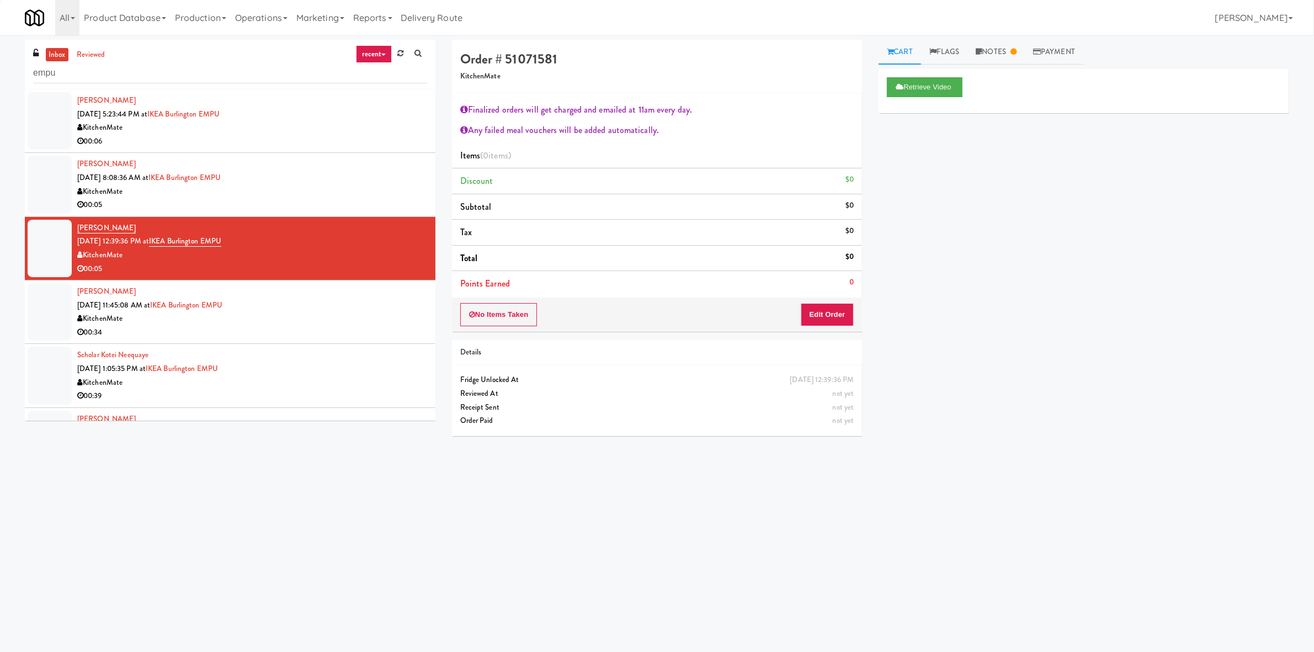
click at [300, 305] on div "Stephine Meyer Aug 11, 2025 11:45:08 AM at IKEA Burlington EMPU KitchenMate 00:…" at bounding box center [252, 312] width 350 height 54
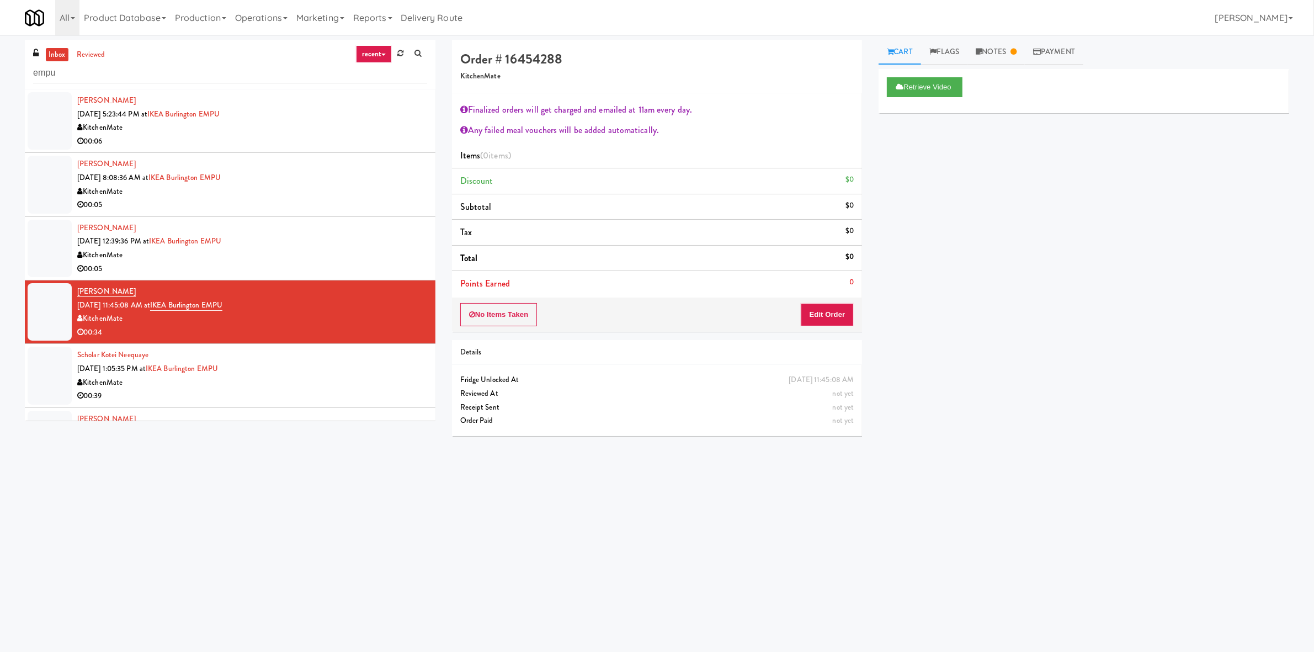
drag, startPoint x: 288, startPoint y: 132, endPoint x: 291, endPoint y: 172, distance: 39.3
click at [288, 137] on div "Hong-yiu Tong Aug 7, 2025 5:23:44 PM at IKEA Burlington EMPU KitchenMate 00:06" at bounding box center [252, 121] width 350 height 54
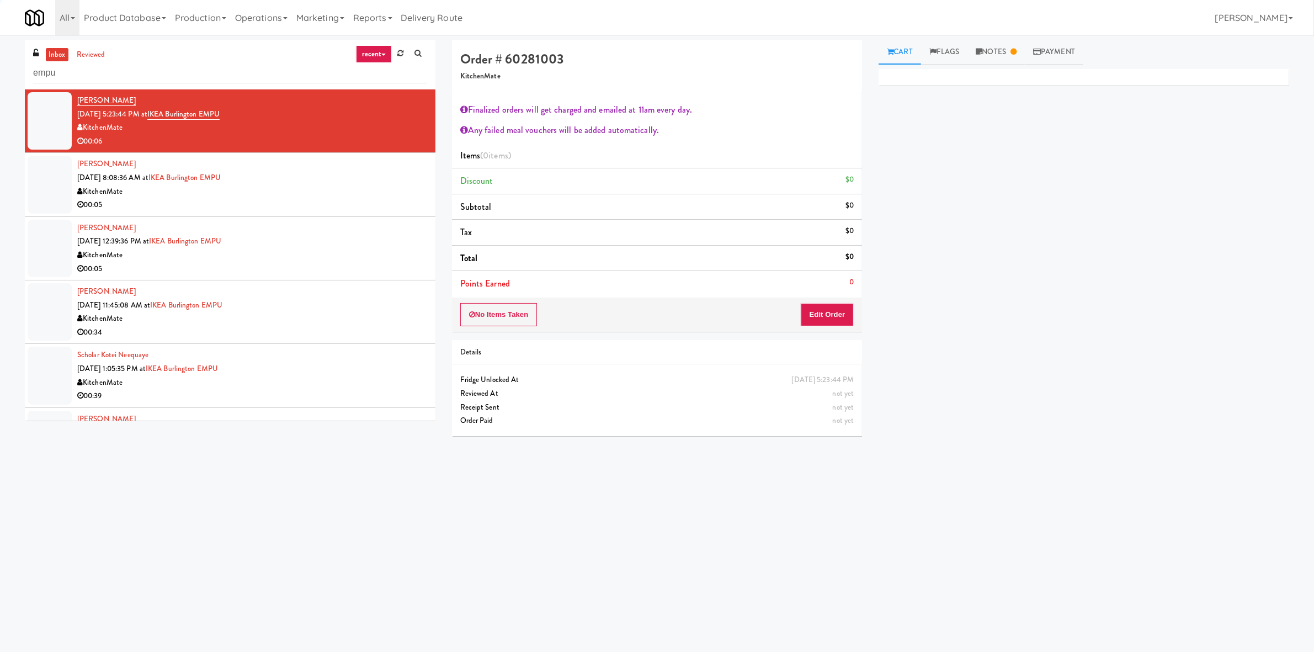
click at [298, 188] on div "KitchenMate" at bounding box center [252, 192] width 350 height 14
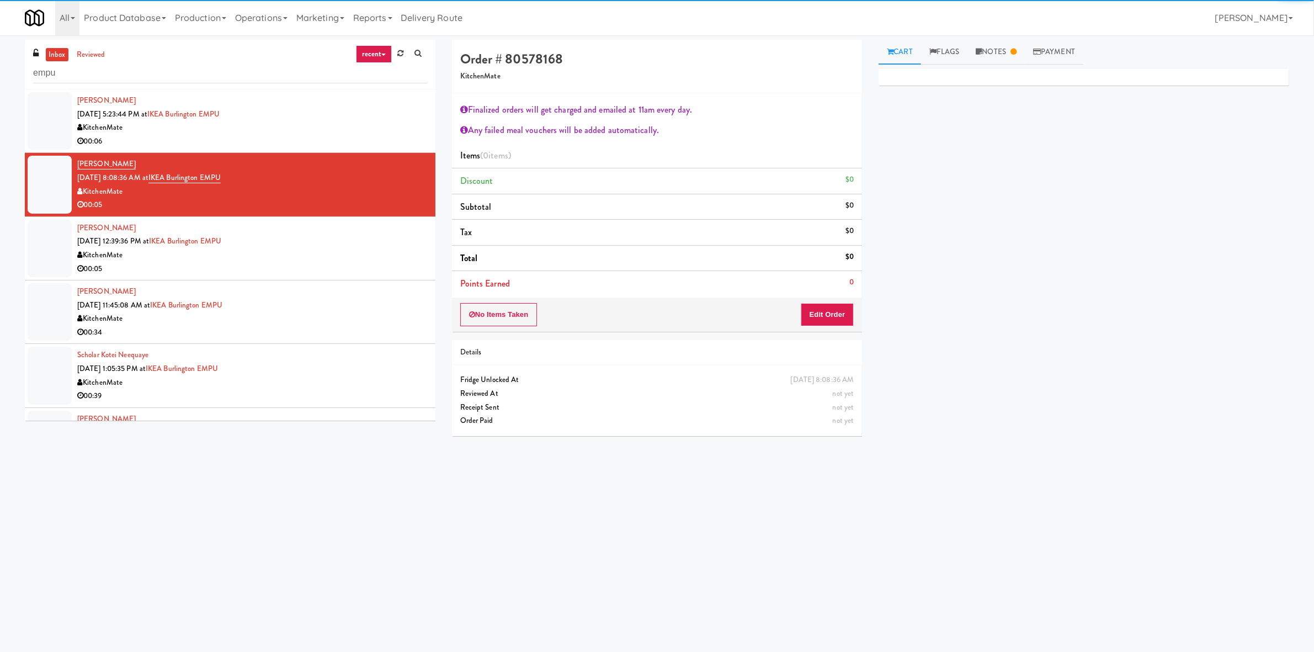
click at [293, 252] on div "KitchenMate" at bounding box center [252, 255] width 350 height 14
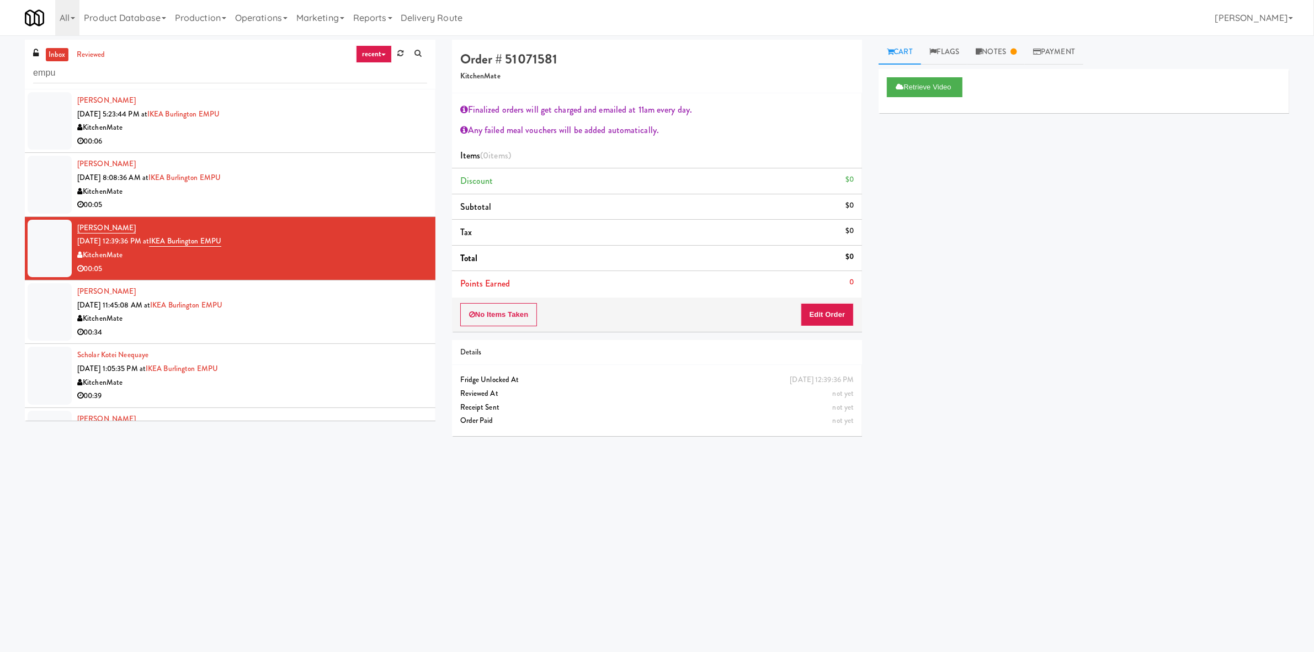
click at [295, 125] on div "KitchenMate" at bounding box center [252, 128] width 350 height 14
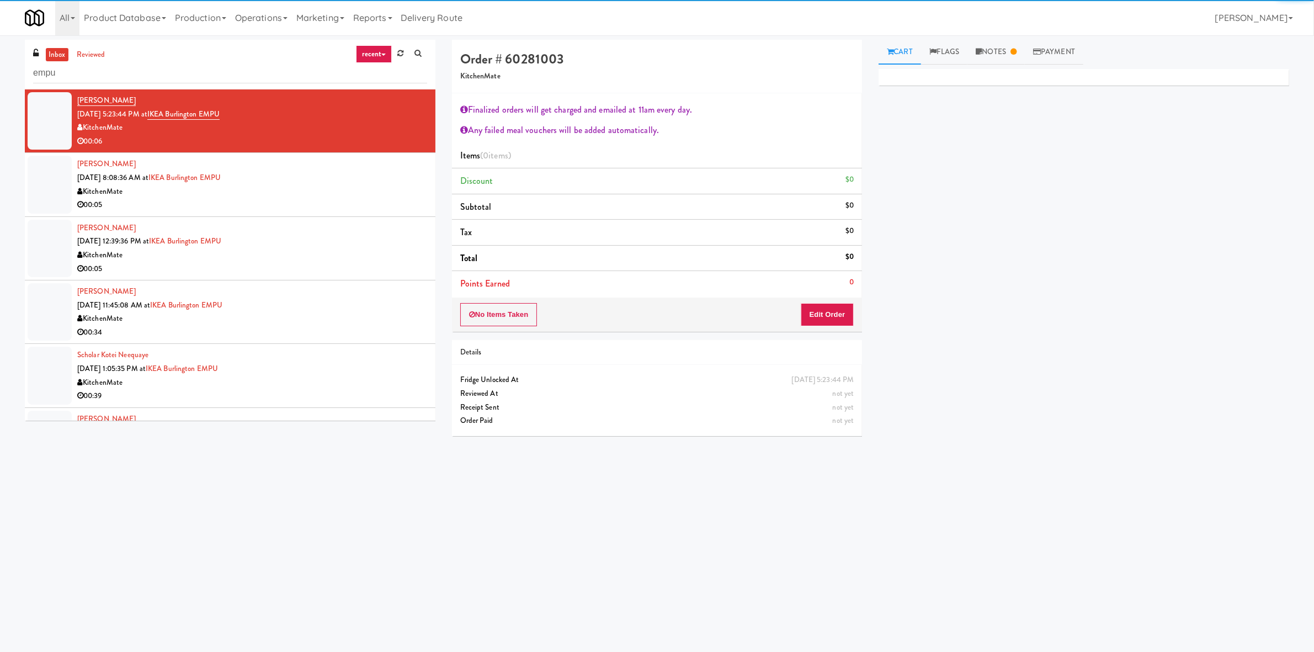
click at [309, 181] on div "Matt Whalen Aug 8, 2025 8:08:36 AM at IKEA Burlington EMPU KitchenMate 00:05" at bounding box center [252, 184] width 350 height 54
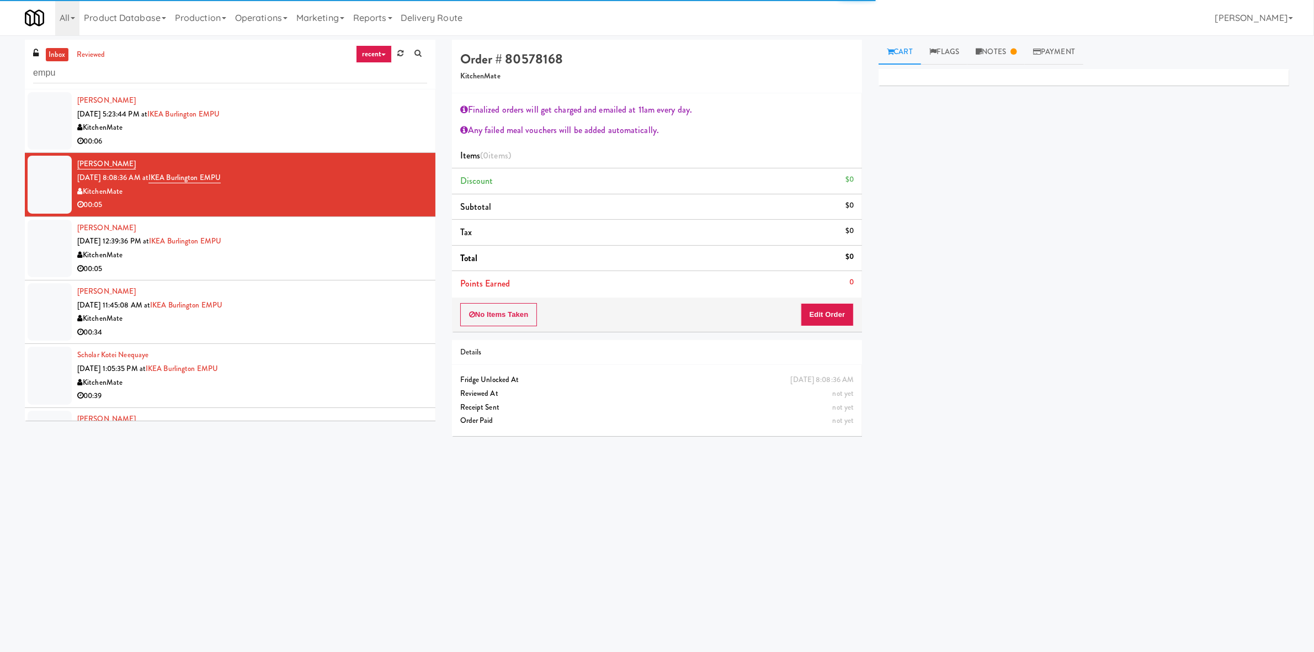
click at [303, 227] on div "Hong-yiu Tong Aug 10, 2025 12:39:36 PM at IKEA Burlington EMPU KitchenMate 00:05" at bounding box center [252, 248] width 350 height 54
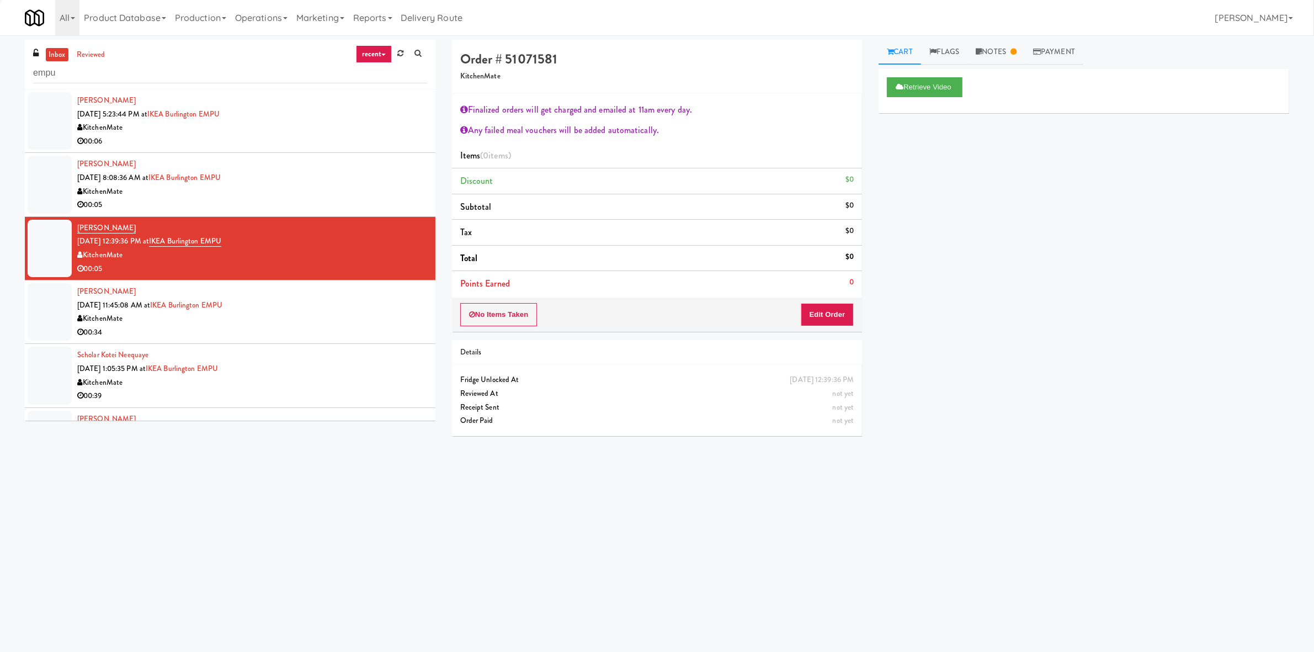
click at [307, 281] on li "Stephine Meyer Aug 11, 2025 11:45:08 AM at IKEA Burlington EMPU KitchenMate 00:…" at bounding box center [230, 311] width 410 height 63
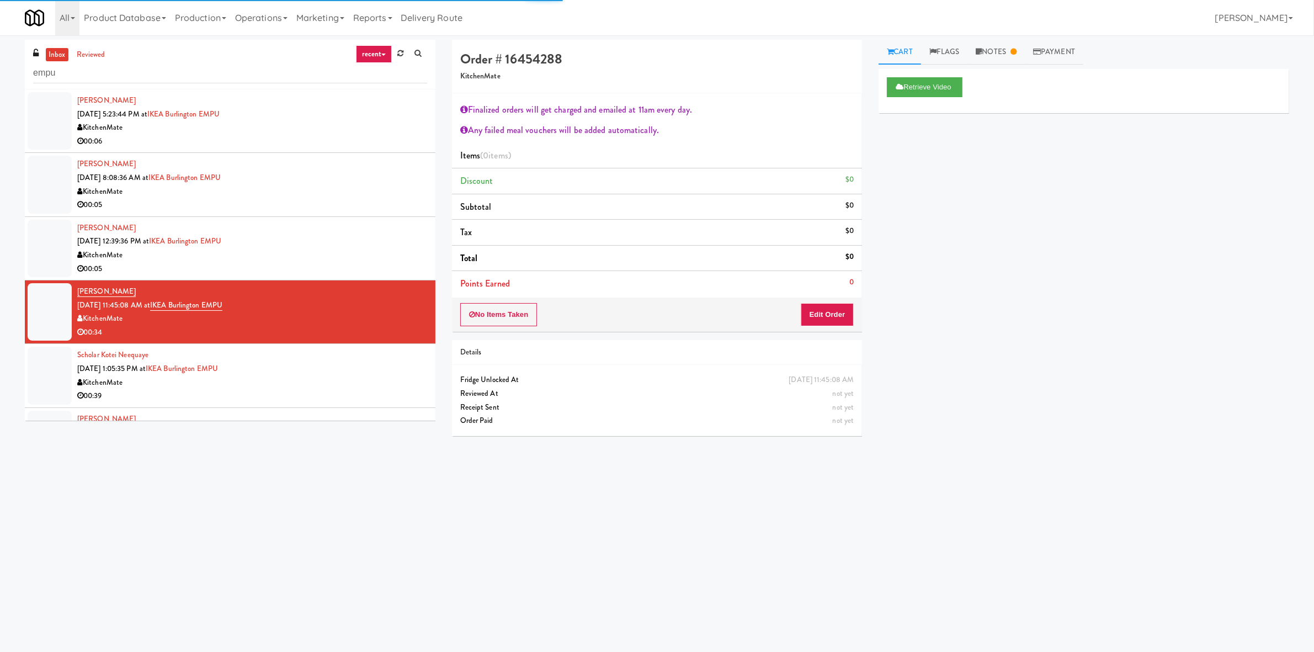
click at [317, 344] on li "Scholar Kotei Neequaye Aug 11, 2025 1:05:35 PM at IKEA Burlington EMPU KitchenM…" at bounding box center [230, 375] width 410 height 63
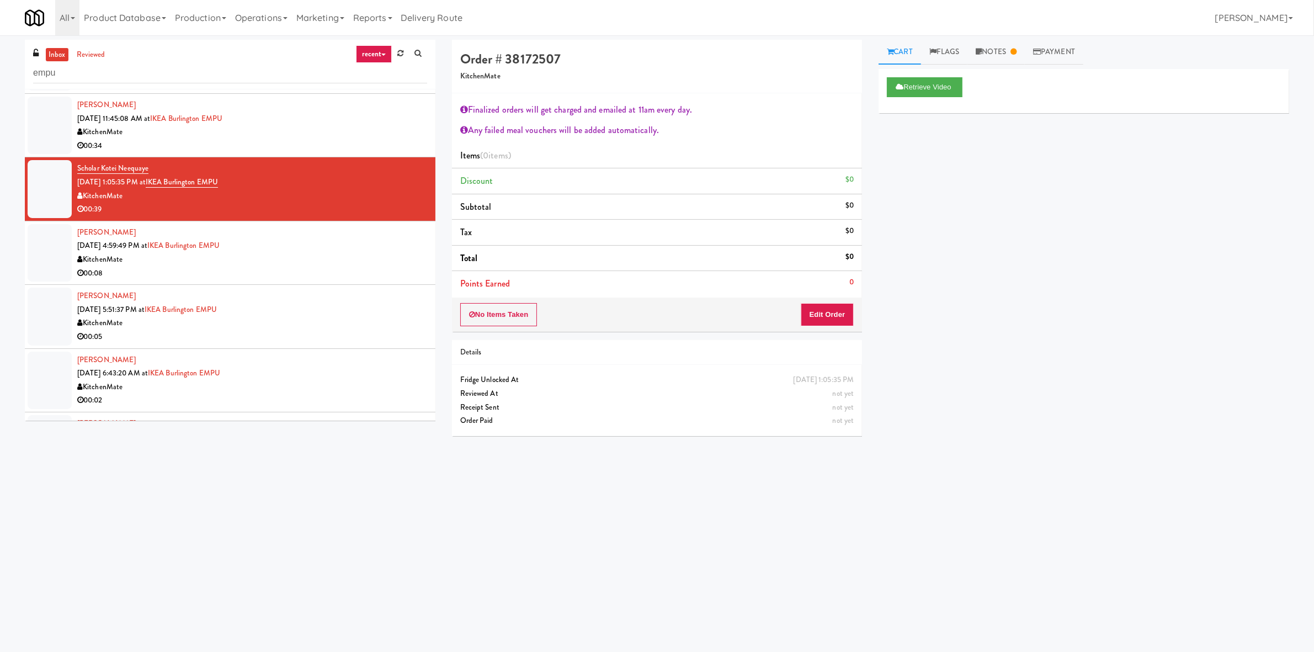
scroll to position [235, 0]
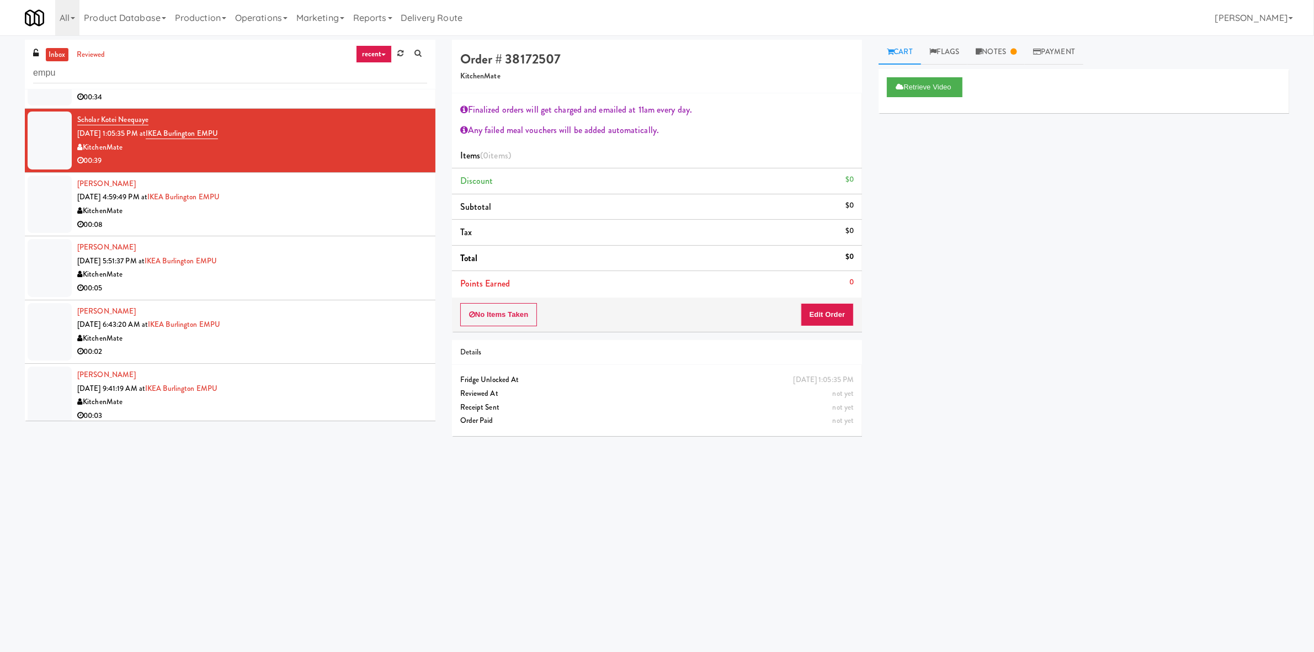
drag, startPoint x: 295, startPoint y: 217, endPoint x: 300, endPoint y: 254, distance: 37.9
click at [295, 221] on div "00:08" at bounding box center [252, 225] width 350 height 14
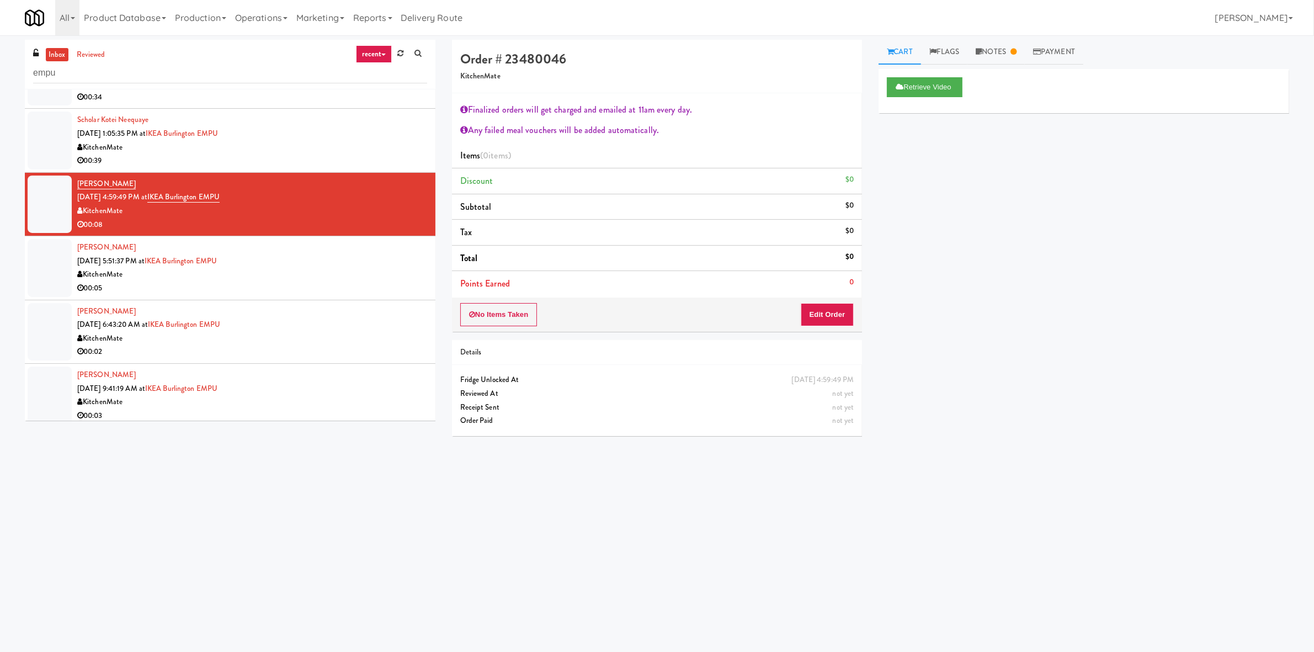
click at [301, 257] on div "Sharon Schotsman Aug 11, 2025 5:51:37 PM at IKEA Burlington EMPU KitchenMate 00…" at bounding box center [252, 268] width 350 height 54
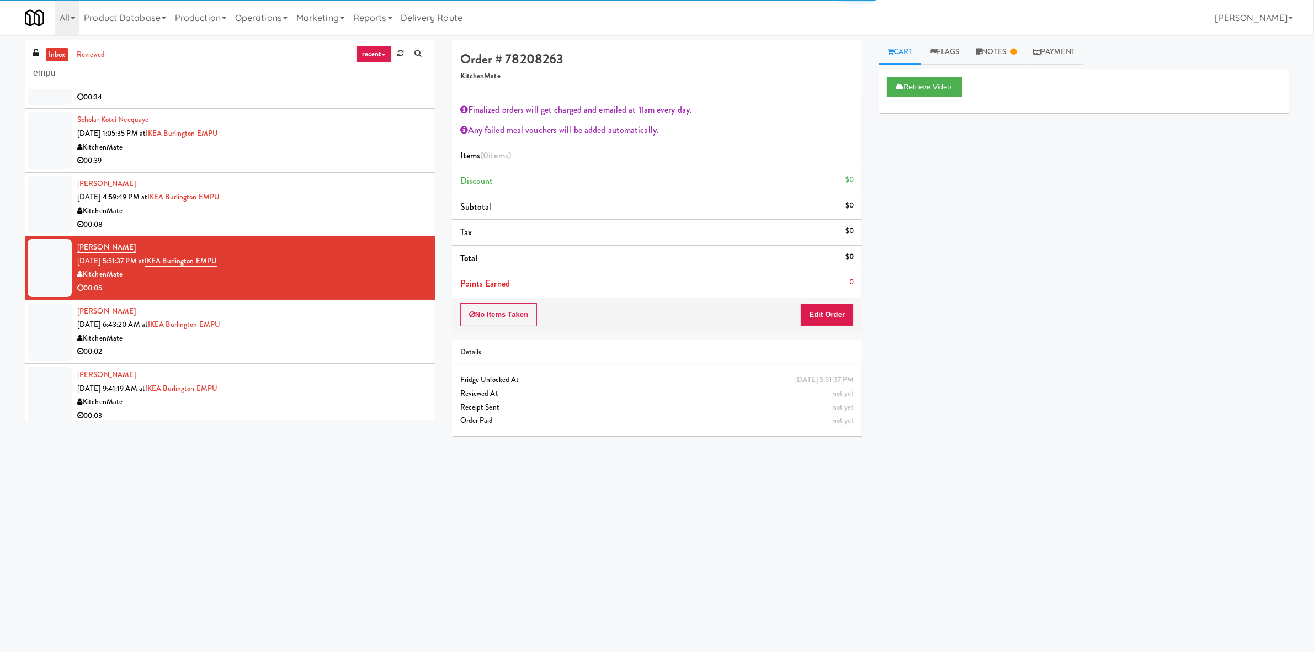
click at [319, 328] on div "Matt Whalen Aug 12, 2025 6:43:20 AM at IKEA Burlington EMPU KitchenMate 00:02" at bounding box center [252, 332] width 350 height 54
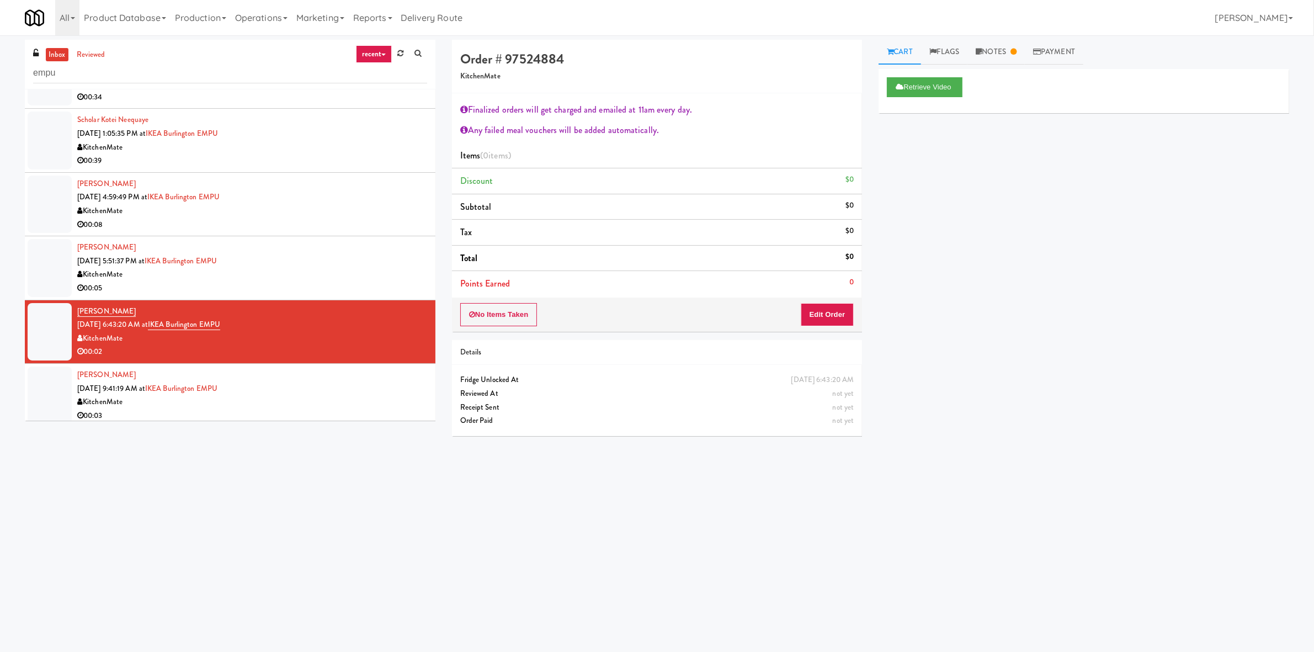
click at [312, 387] on div "Matt Whalen Aug 13, 2025 9:41:19 AM at IKEA Burlington EMPU KitchenMate 00:03" at bounding box center [252, 395] width 350 height 54
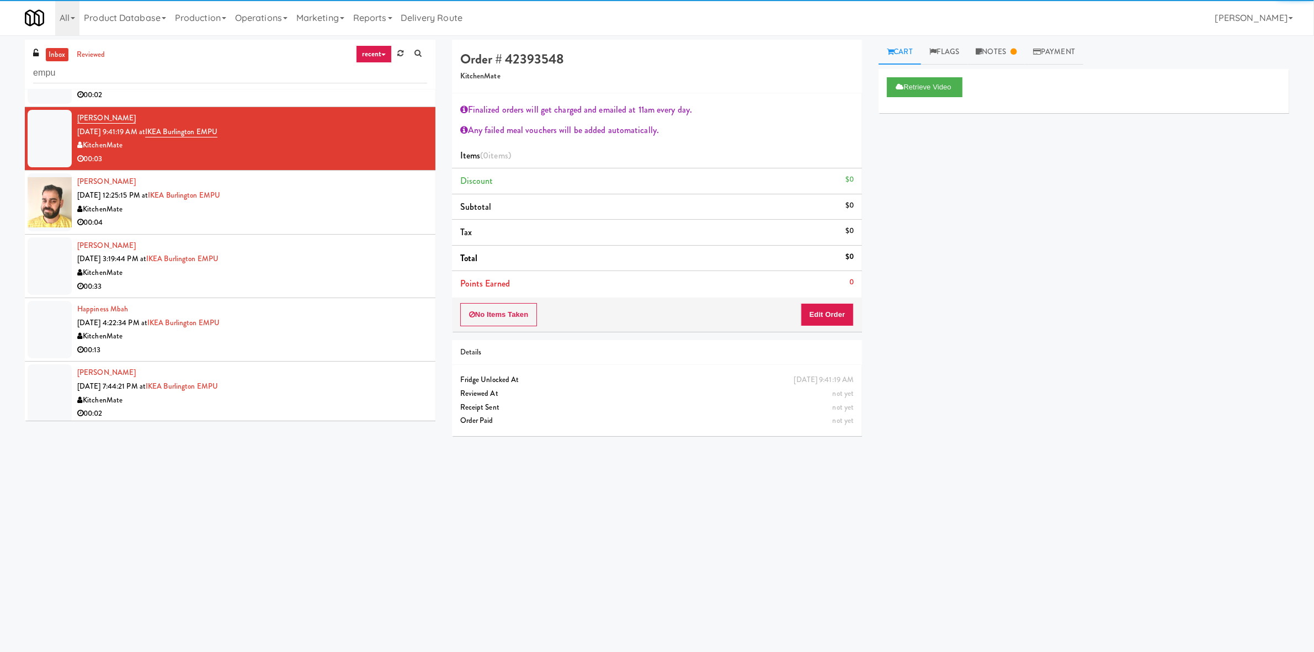
scroll to position [493, 0]
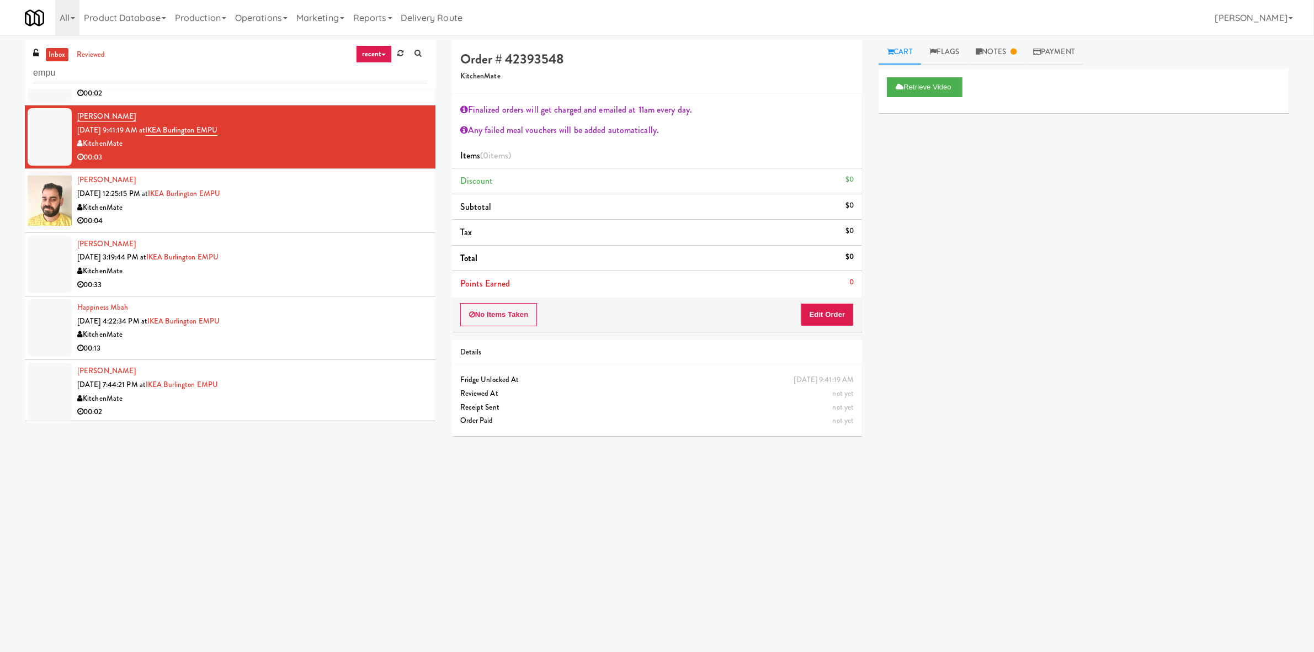
click at [304, 201] on div "KitchenMate" at bounding box center [252, 208] width 350 height 14
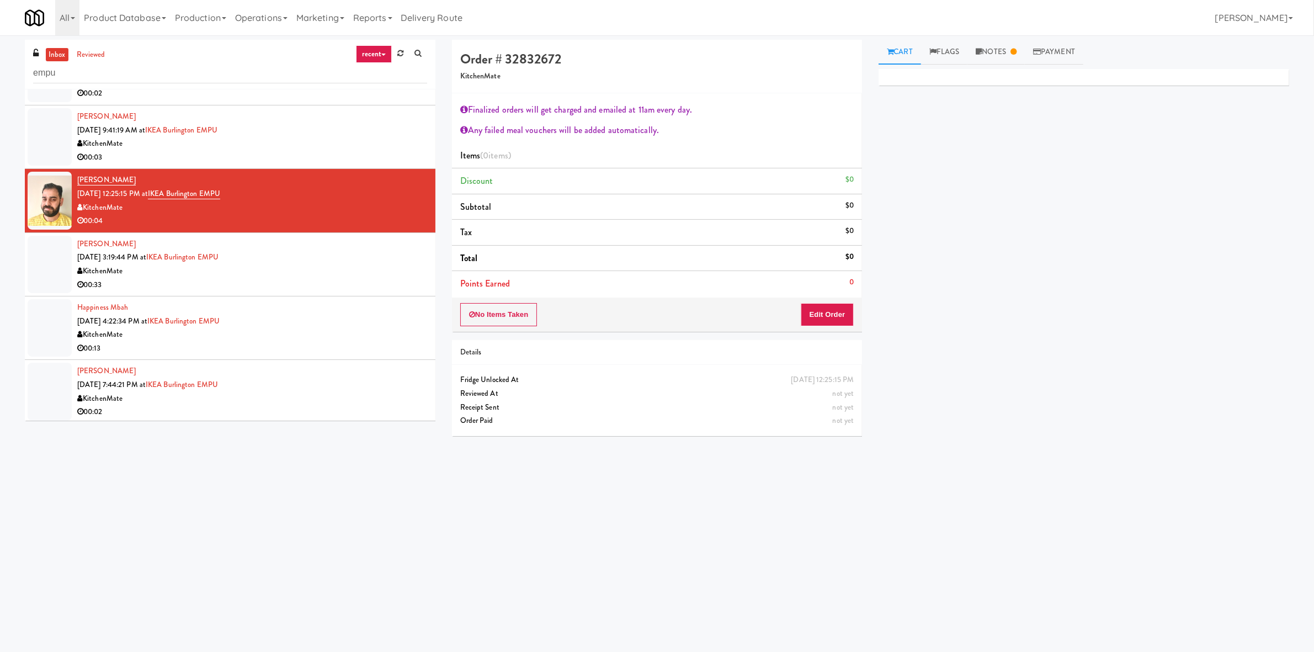
click at [312, 264] on div "KitchenMate" at bounding box center [252, 271] width 350 height 14
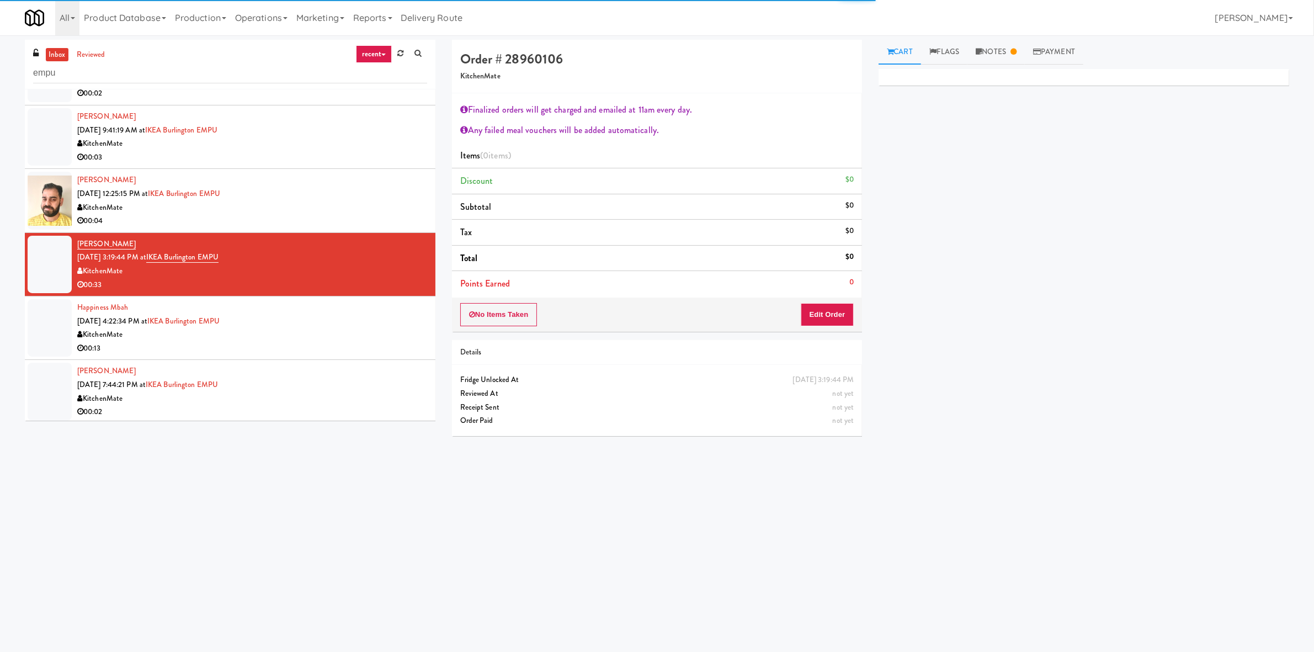
click at [308, 334] on div "KitchenMate" at bounding box center [252, 335] width 350 height 14
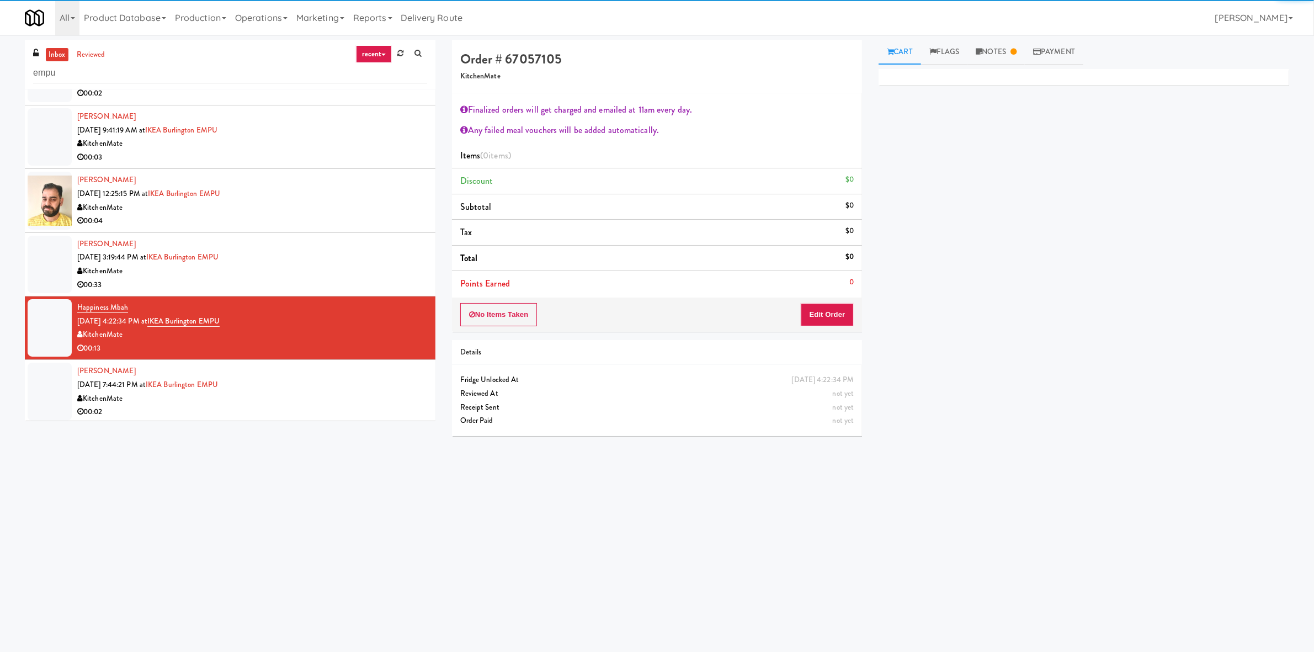
click at [314, 401] on div "KitchenMate" at bounding box center [252, 399] width 350 height 14
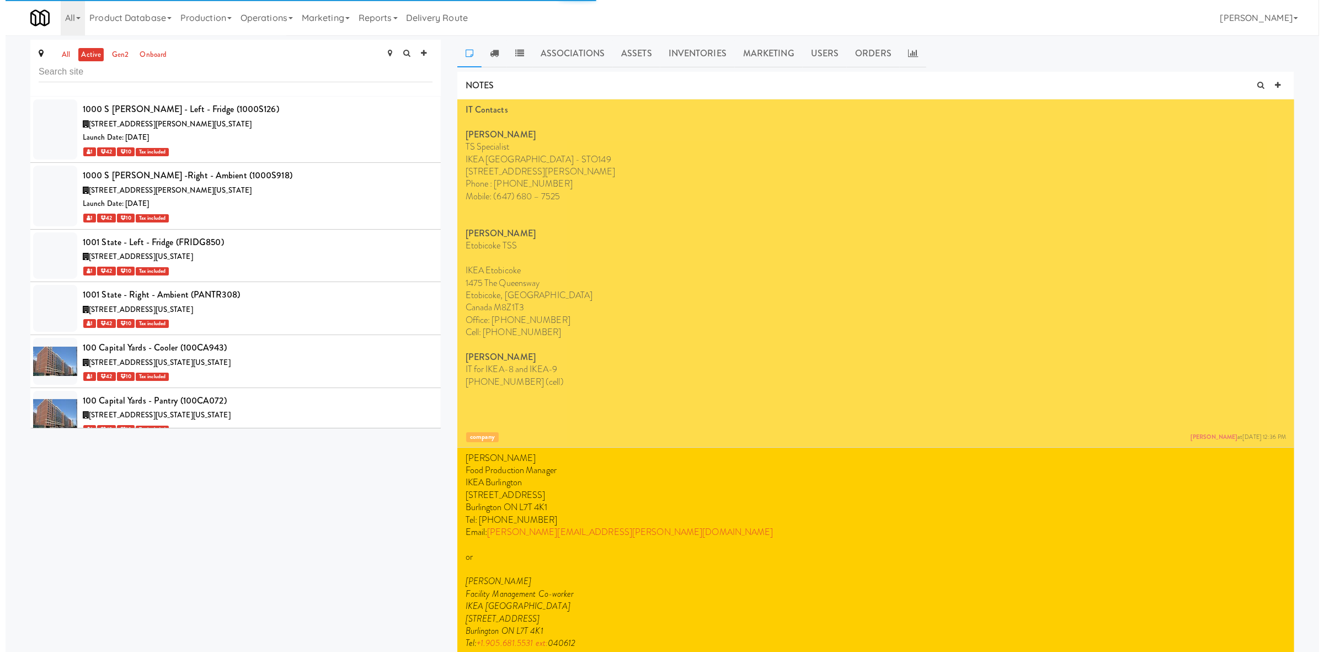
scroll to position [22597, 0]
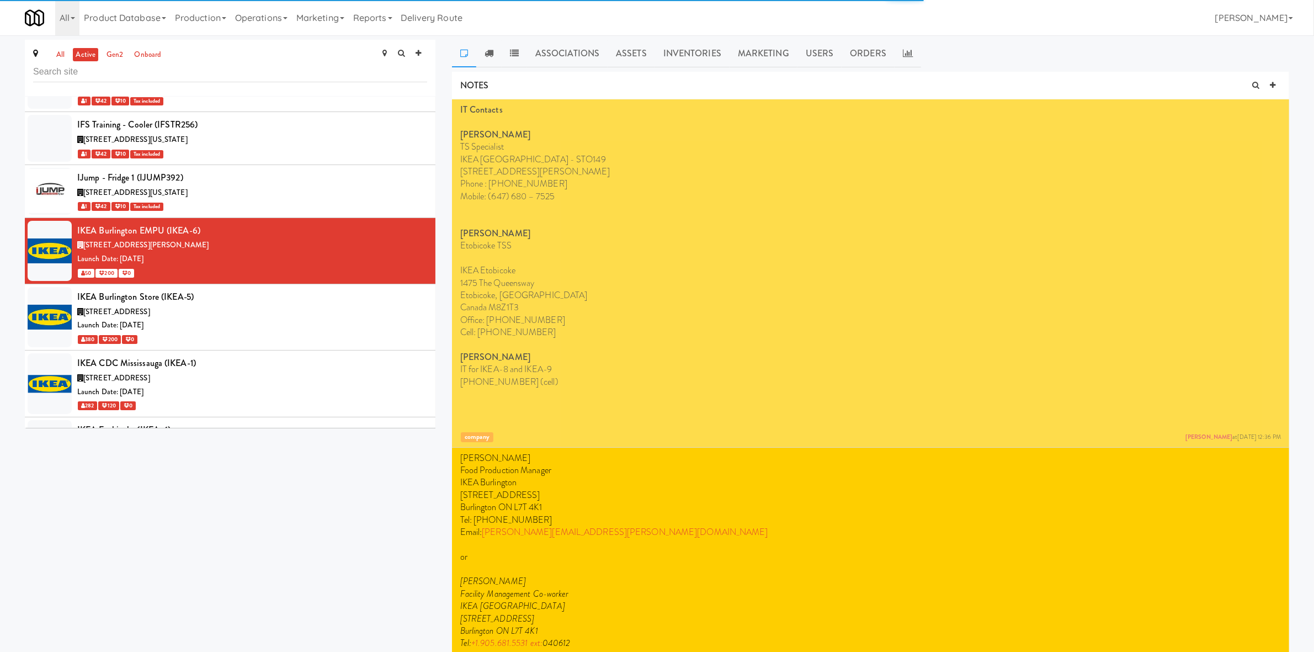
click at [636, 63] on link "Assets" at bounding box center [630, 54] width 47 height 28
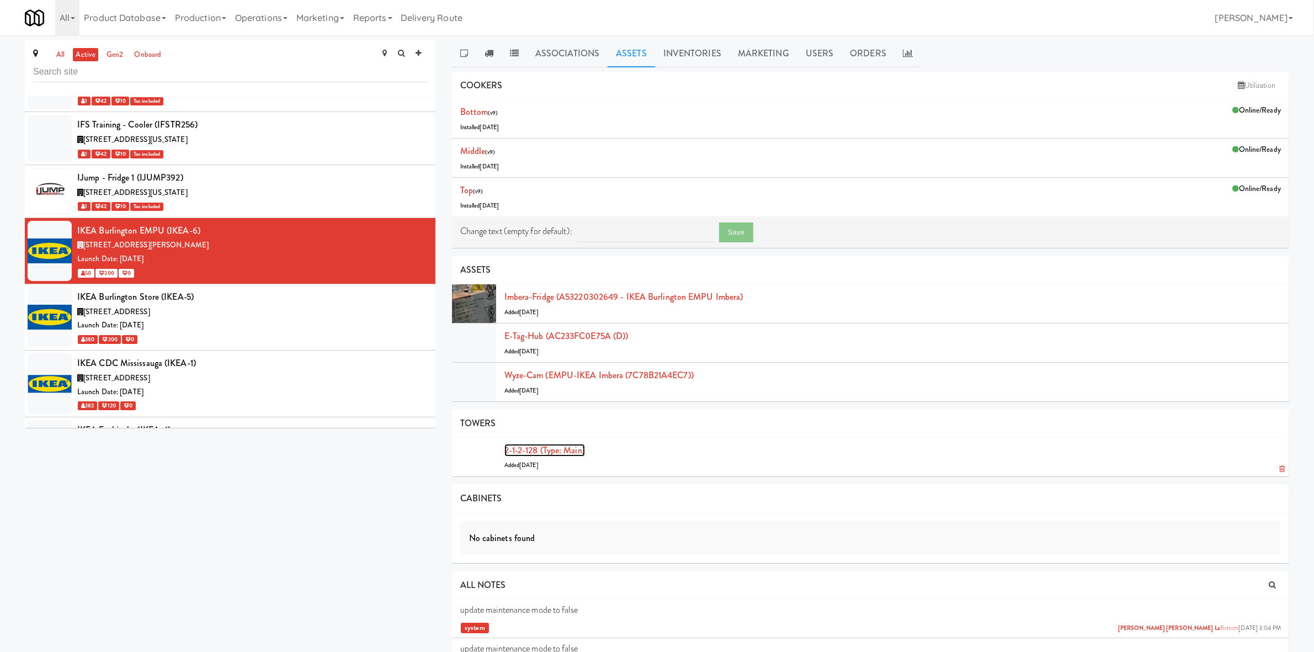
click at [578, 452] on link "2-1-2-128 (type: main)" at bounding box center [544, 450] width 81 height 13
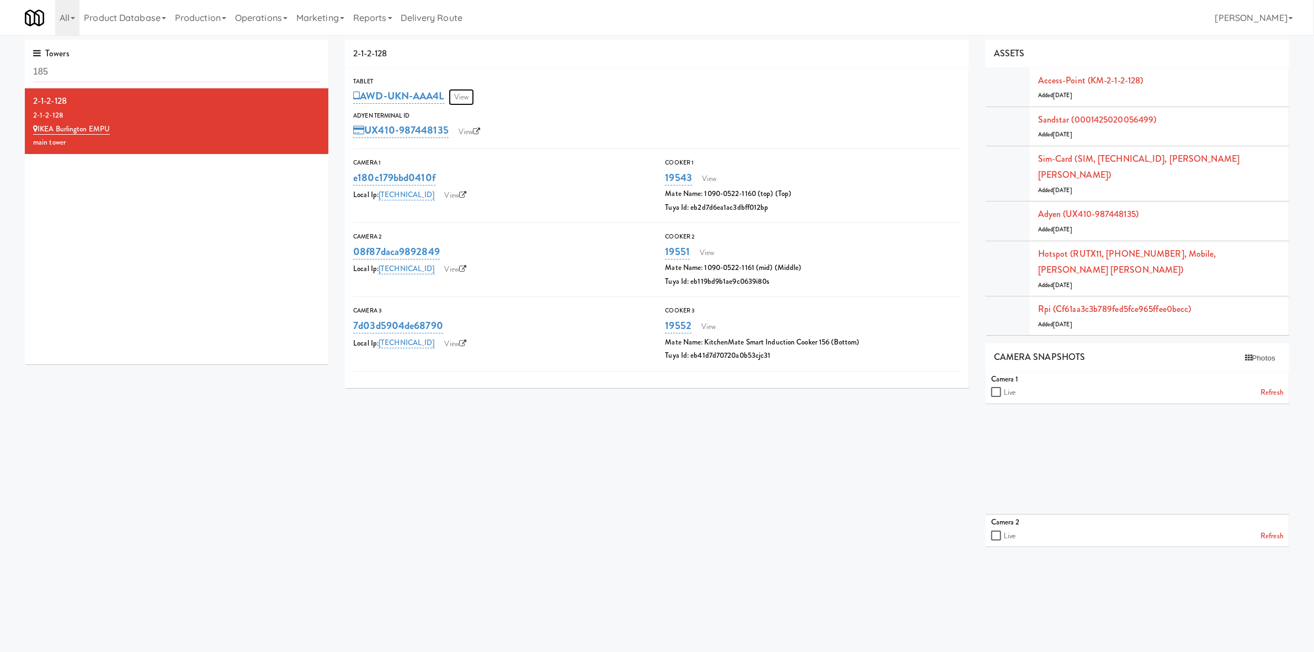
click at [469, 92] on link "View" at bounding box center [461, 97] width 25 height 17
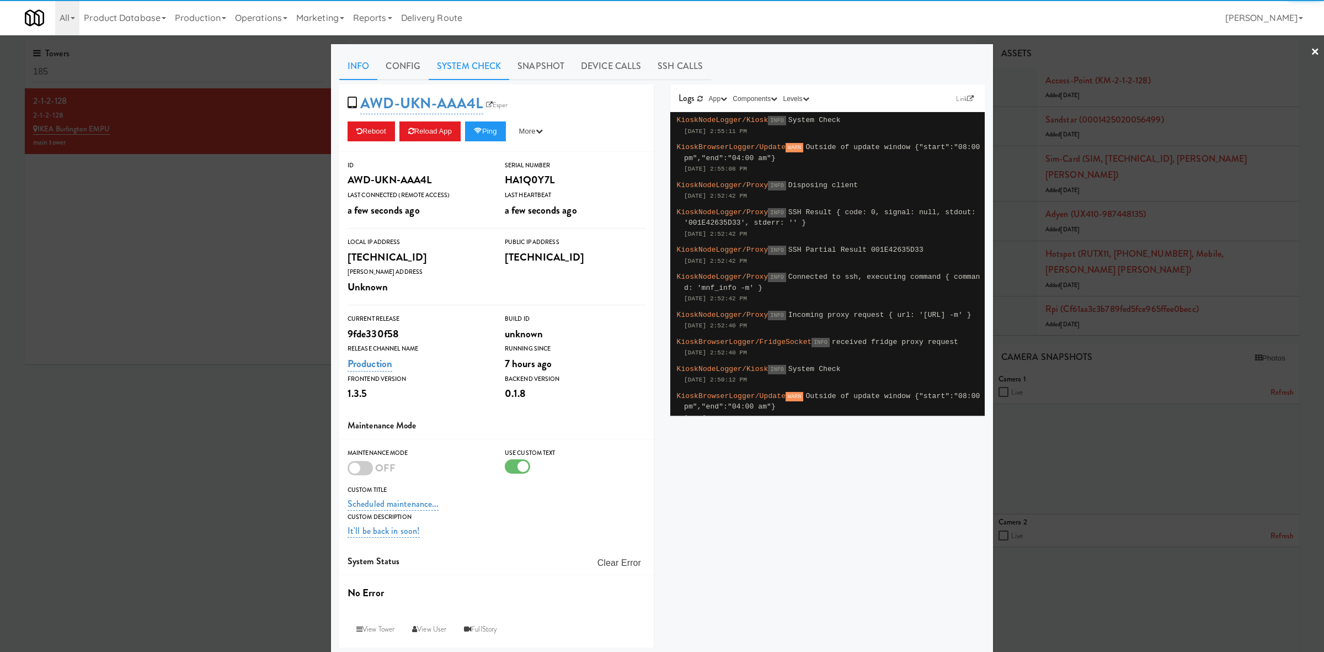
click at [454, 69] on link "System Check" at bounding box center [469, 66] width 81 height 28
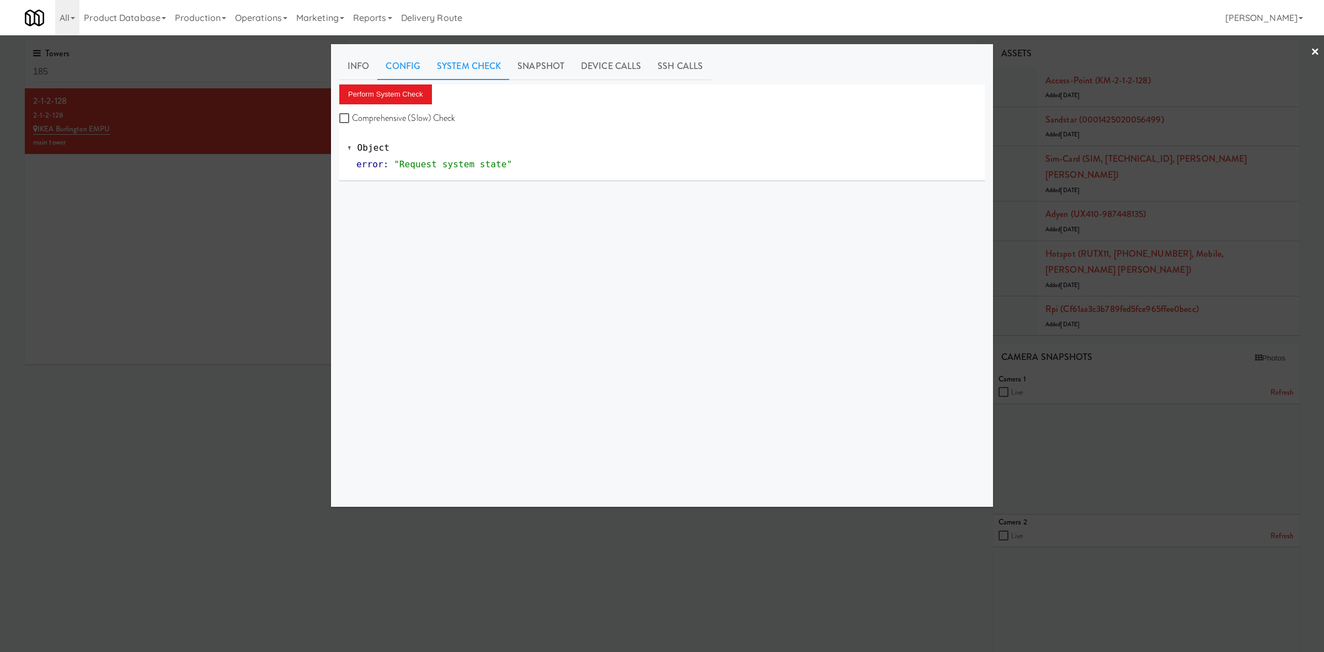
drag, startPoint x: 422, startPoint y: 58, endPoint x: 359, endPoint y: 70, distance: 64.5
click at [421, 58] on link "Config" at bounding box center [402, 66] width 51 height 28
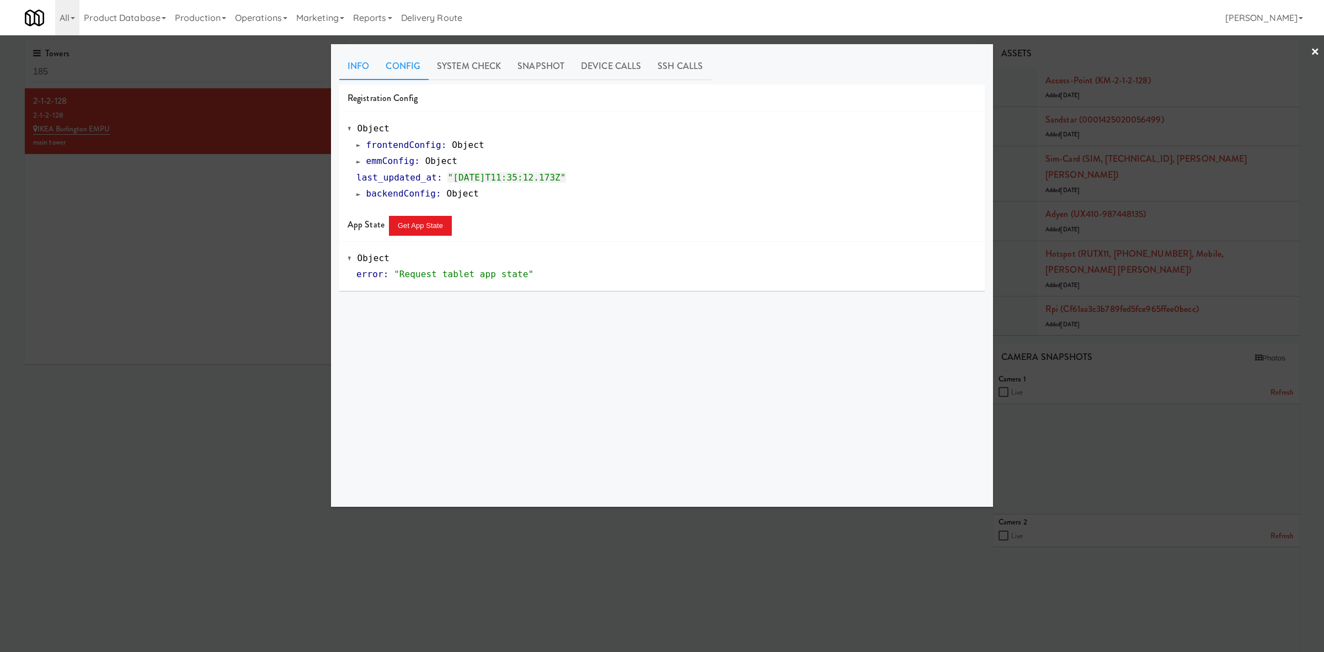
click at [359, 70] on link "Info" at bounding box center [358, 66] width 38 height 28
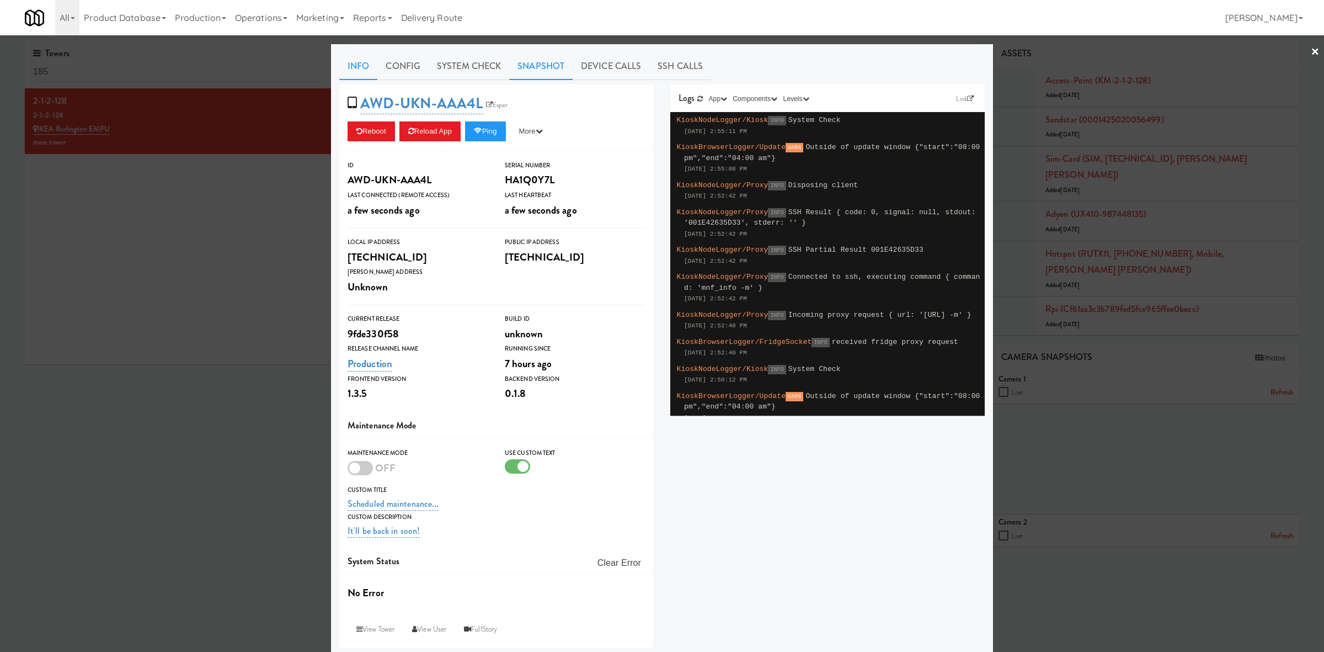
click at [557, 68] on link "Snapshot" at bounding box center [540, 66] width 63 height 28
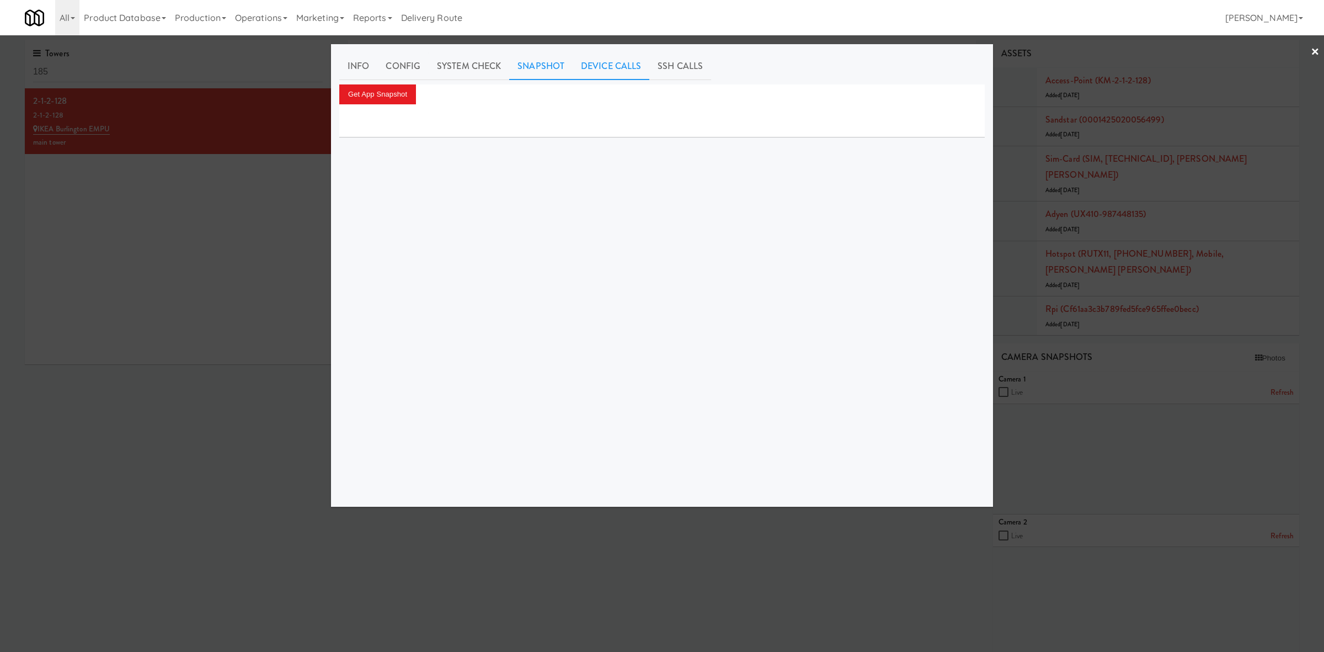
click at [599, 61] on link "Device Calls" at bounding box center [611, 66] width 77 height 28
click at [486, 71] on link "System Check" at bounding box center [469, 66] width 81 height 28
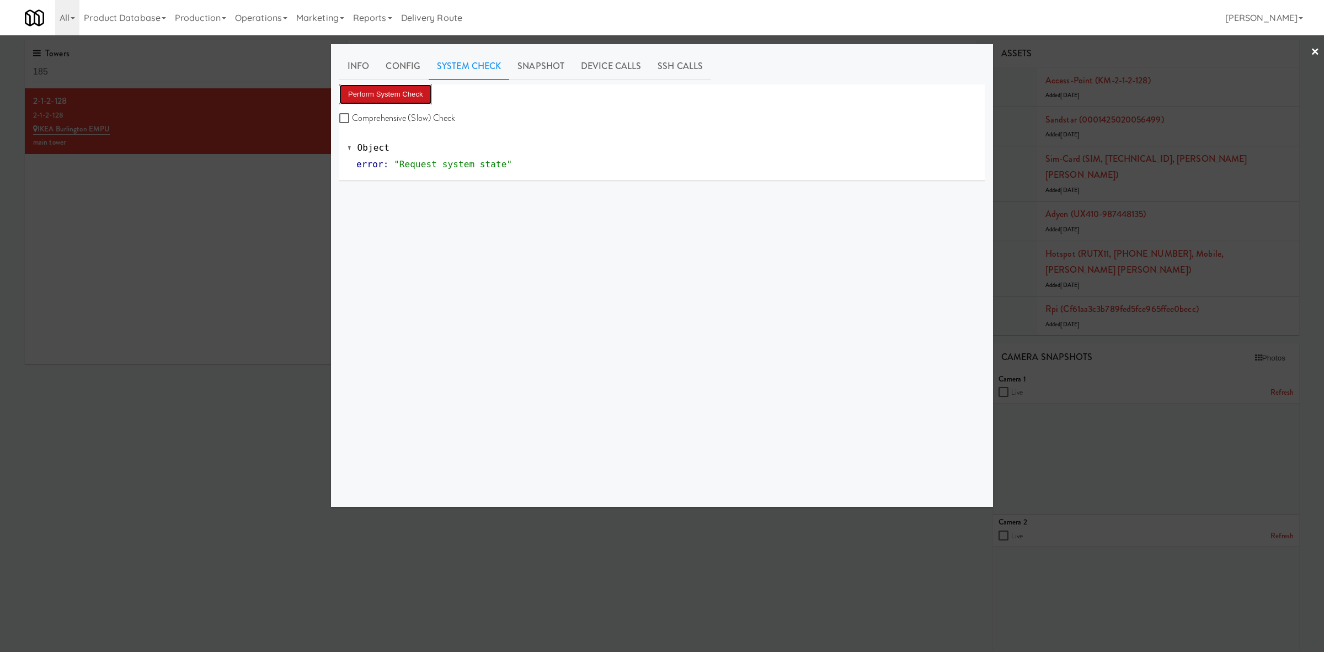
click at [398, 95] on button "Perform System Check" at bounding box center [385, 94] width 93 height 20
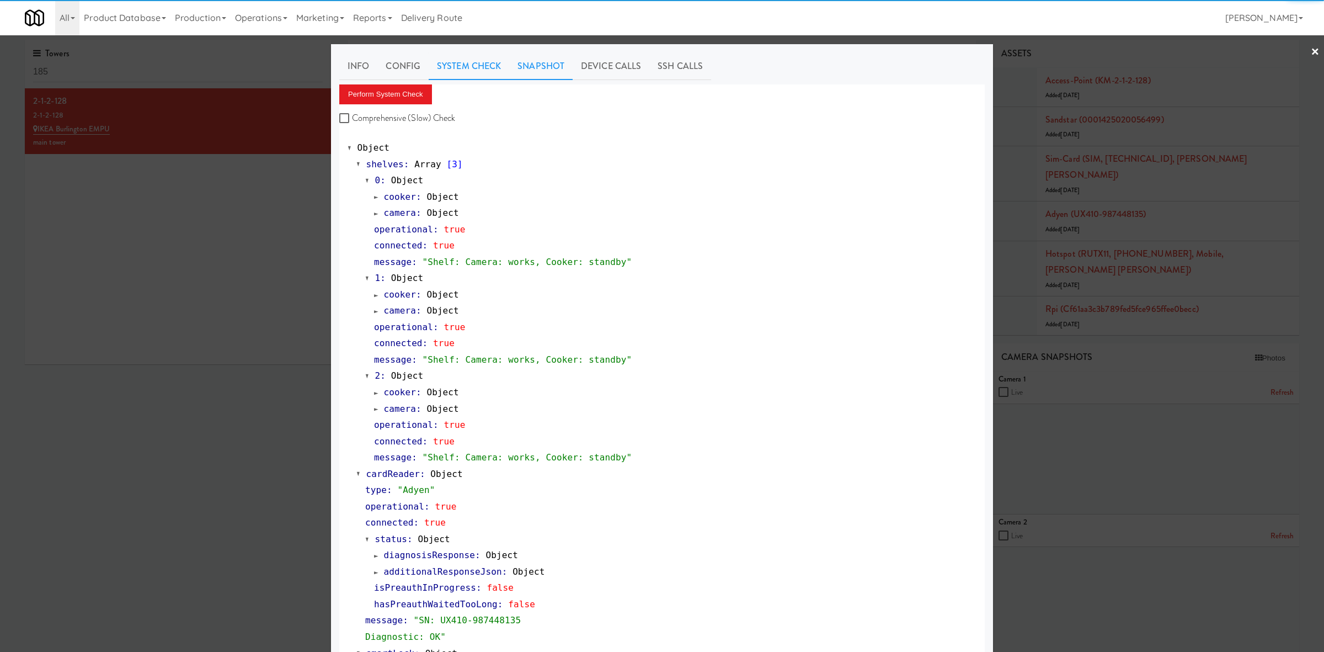
click at [543, 77] on link "Snapshot" at bounding box center [540, 66] width 63 height 28
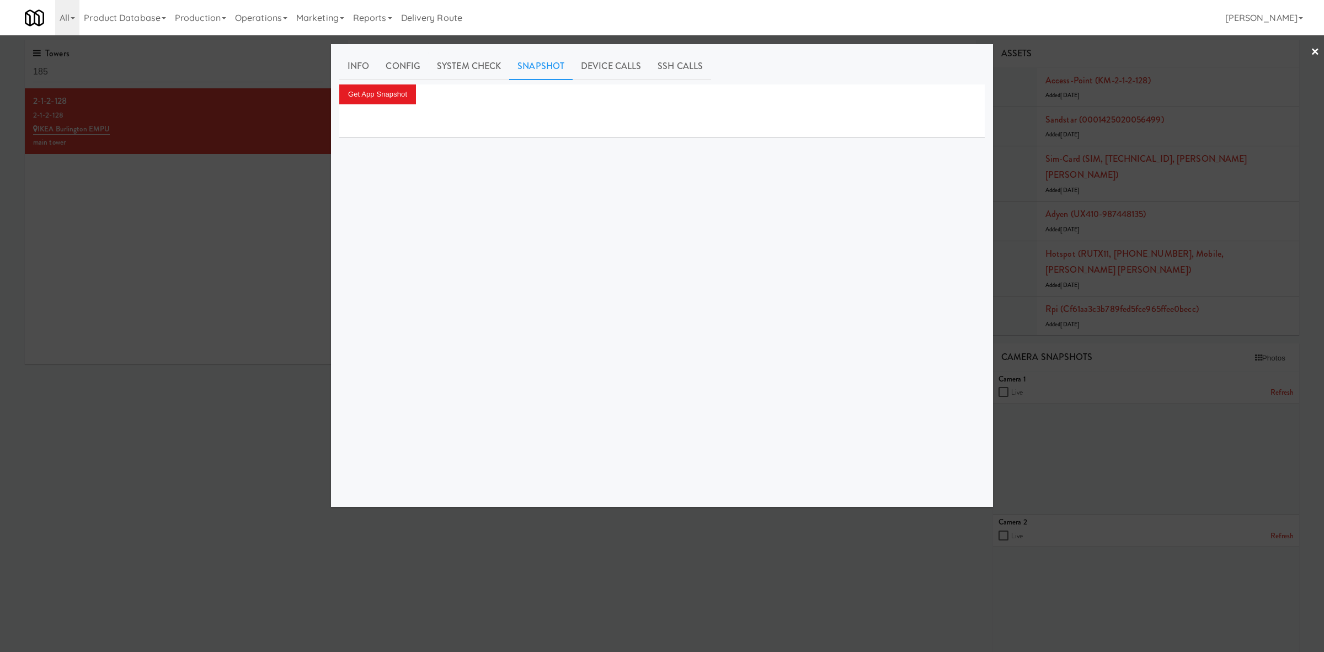
drag, startPoint x: 599, startPoint y: 68, endPoint x: 556, endPoint y: 79, distance: 45.0
click at [599, 68] on link "Device Calls" at bounding box center [611, 66] width 77 height 28
click at [421, 105] on input "Enter api call..." at bounding box center [422, 95] width 166 height 22
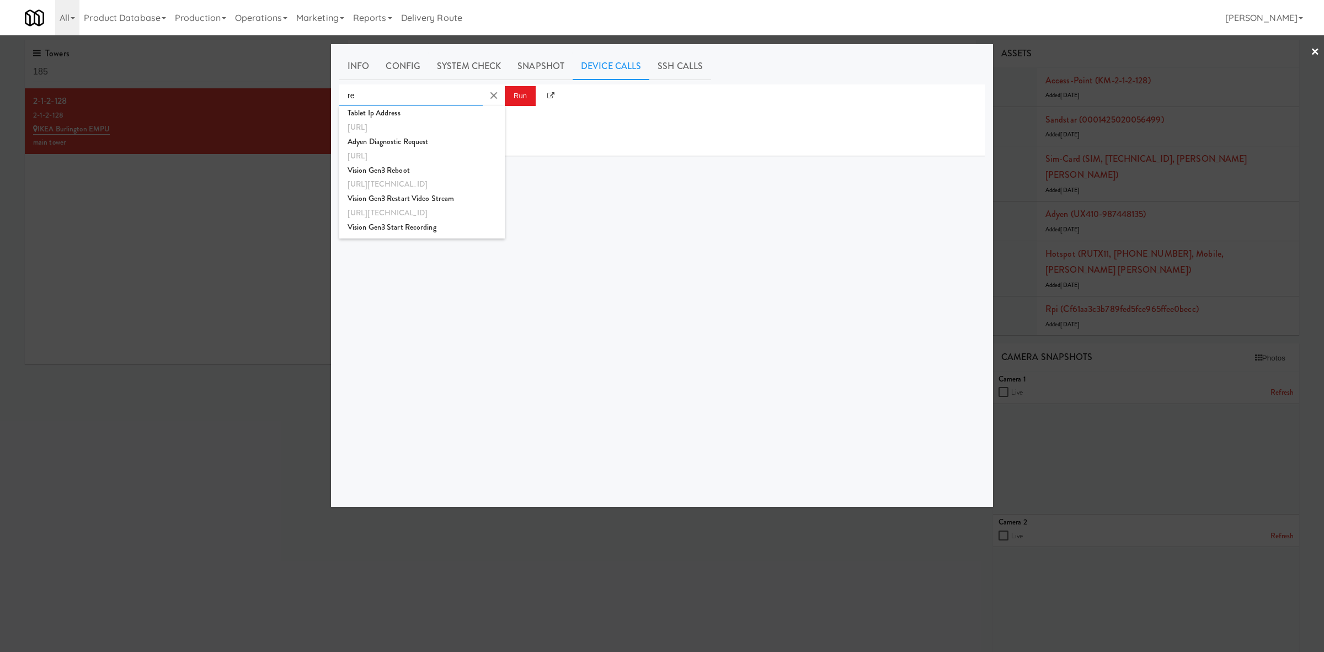
type input "r"
click at [413, 147] on div "Vision Gen2 Reboot" at bounding box center [422, 142] width 149 height 14
type input "Vision Gen2 Reboot"
click at [523, 100] on button "Run" at bounding box center [520, 96] width 31 height 20
drag, startPoint x: 194, startPoint y: 384, endPoint x: 309, endPoint y: 211, distance: 208.4
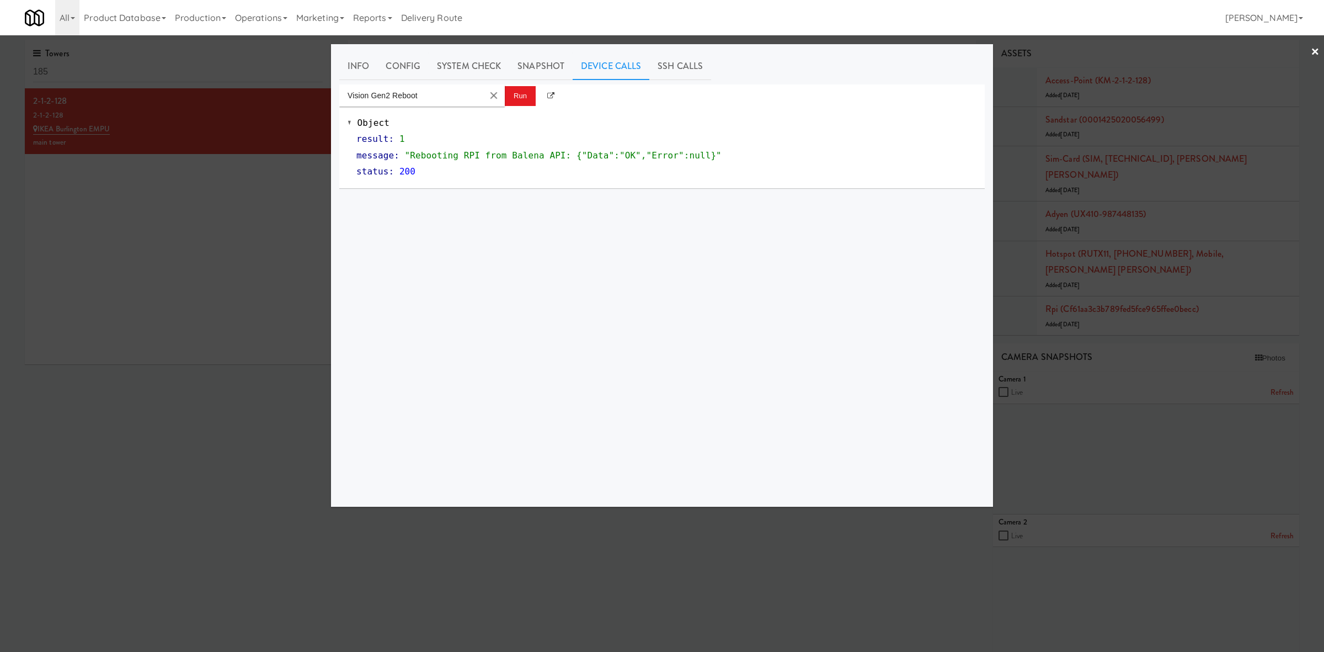
click at [194, 383] on div at bounding box center [662, 326] width 1324 height 652
